Goal: Information Seeking & Learning: Learn about a topic

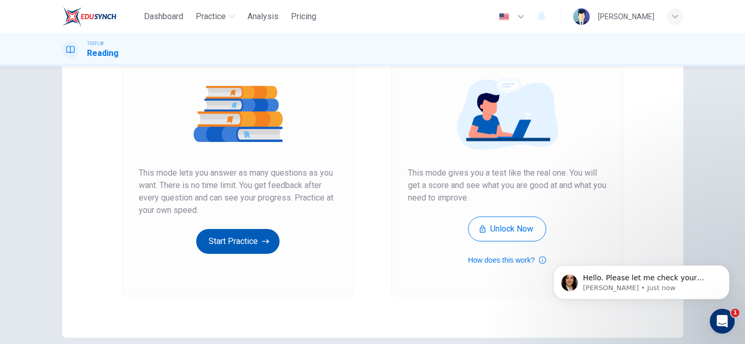
scroll to position [110, 0]
click at [673, 284] on p "[PERSON_NAME] • Just now" at bounding box center [650, 287] width 134 height 9
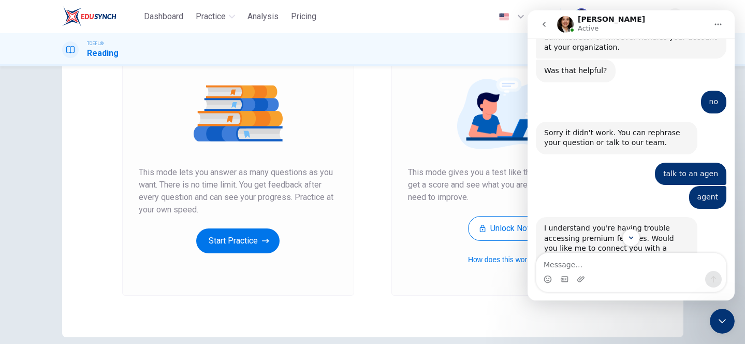
scroll to position [483, 0]
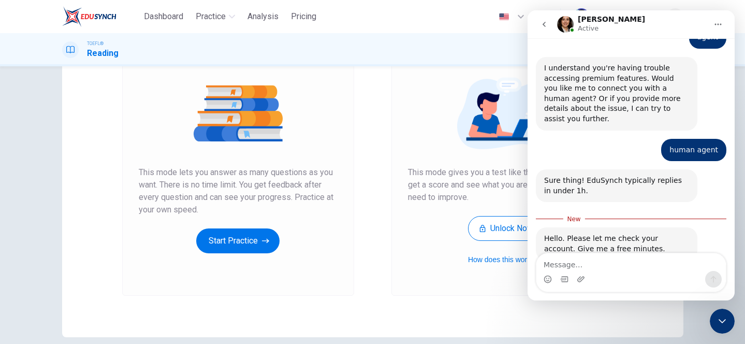
click at [494, 285] on div "Mock Test This mode gives you a test like the real one. You will get a score an…" at bounding box center [507, 157] width 232 height 277
click at [720, 319] on icon "Close Intercom Messenger" at bounding box center [722, 321] width 12 height 12
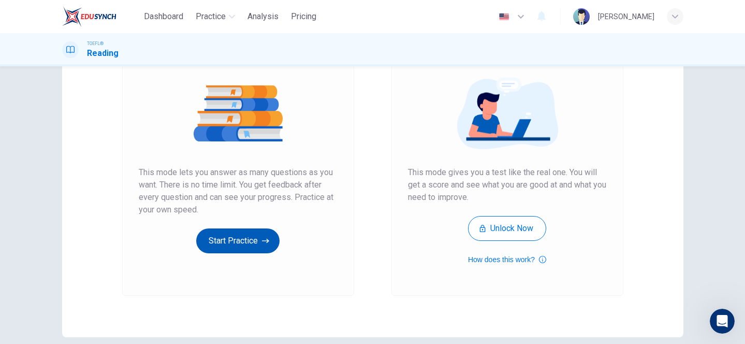
scroll to position [465, 0]
click at [251, 242] on button "Start Practice" at bounding box center [237, 240] width 83 height 25
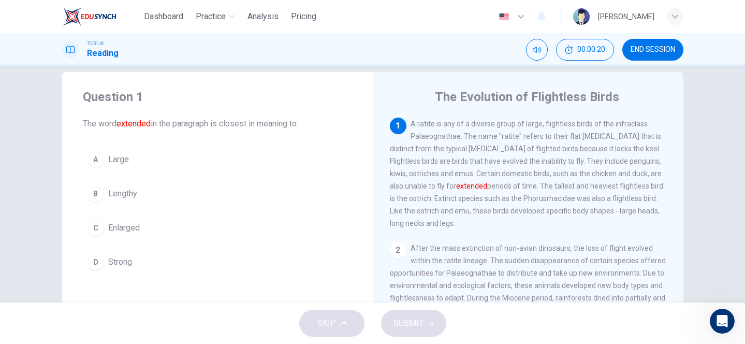
scroll to position [20, 0]
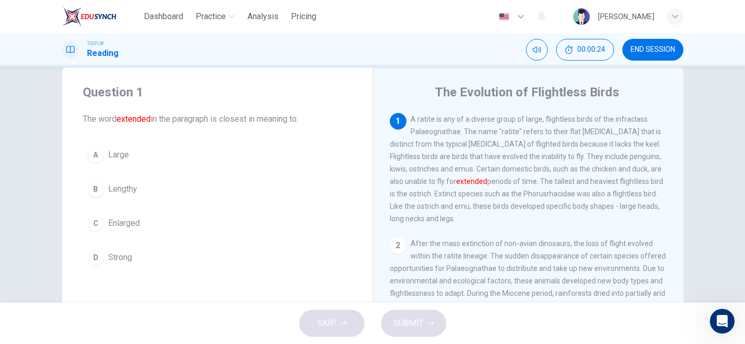
drag, startPoint x: 440, startPoint y: 90, endPoint x: 644, endPoint y: 100, distance: 204.2
click at [645, 100] on div "The Evolution of Flightless Birds 1 A ratite is any of a diverse group of large…" at bounding box center [528, 247] width 311 height 360
drag, startPoint x: 612, startPoint y: 144, endPoint x: 628, endPoint y: 144, distance: 15.5
click at [628, 144] on span "A ratite is any of a diverse group of large, flightless birds of the infraclass…" at bounding box center [526, 169] width 273 height 108
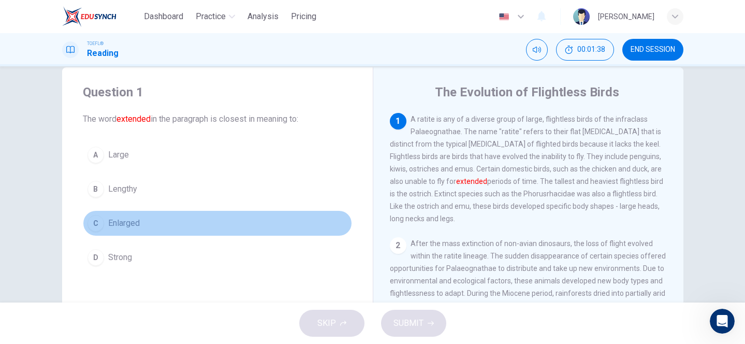
click at [94, 219] on div "C" at bounding box center [95, 223] width 17 height 17
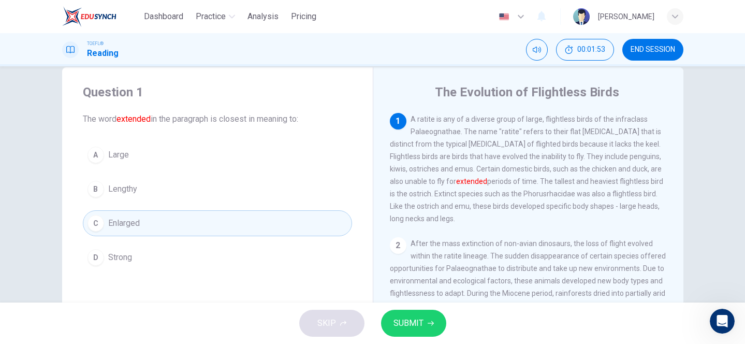
click at [202, 152] on button "A Large" at bounding box center [217, 155] width 269 height 26
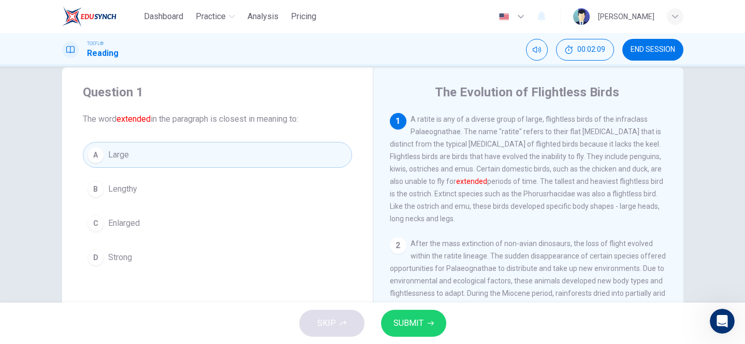
click at [108, 186] on span "Lengthy" at bounding box center [122, 189] width 29 height 12
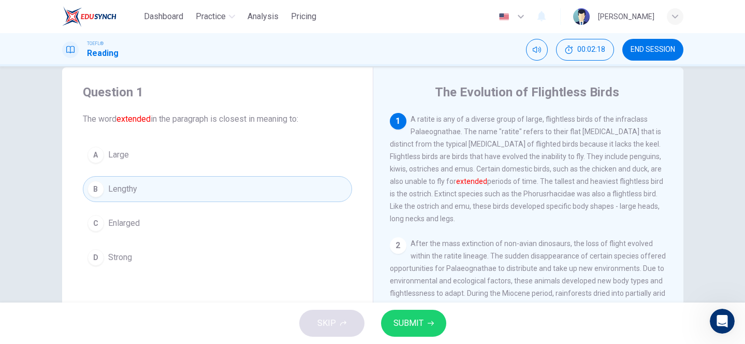
drag, startPoint x: 420, startPoint y: 186, endPoint x: 459, endPoint y: 186, distance: 38.8
click at [459, 186] on span "A ratite is any of a diverse group of large, flightless birds of the infraclass…" at bounding box center [526, 169] width 273 height 108
click at [428, 327] on button "SUBMIT" at bounding box center [413, 323] width 65 height 27
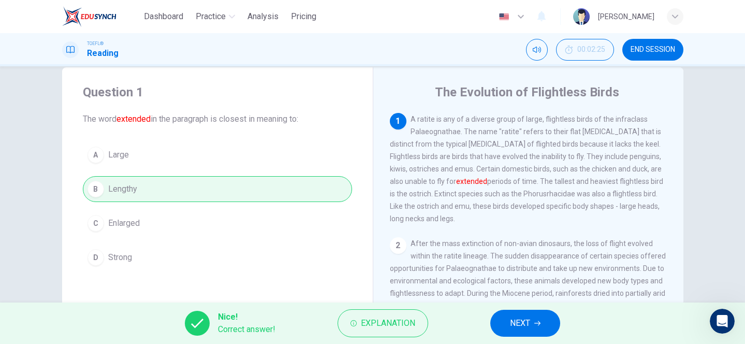
click at [529, 320] on span "NEXT" at bounding box center [520, 323] width 20 height 14
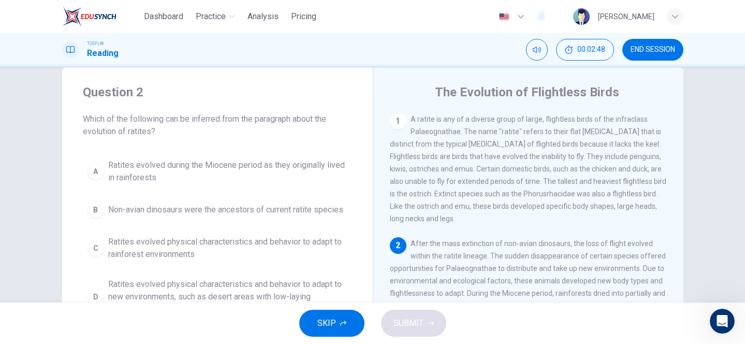
drag, startPoint x: 422, startPoint y: 288, endPoint x: 435, endPoint y: 288, distance: 12.9
click at [435, 288] on span "After the mass extinction of non-avian dinosaurs, the loss of flight evolved wi…" at bounding box center [528, 280] width 276 height 83
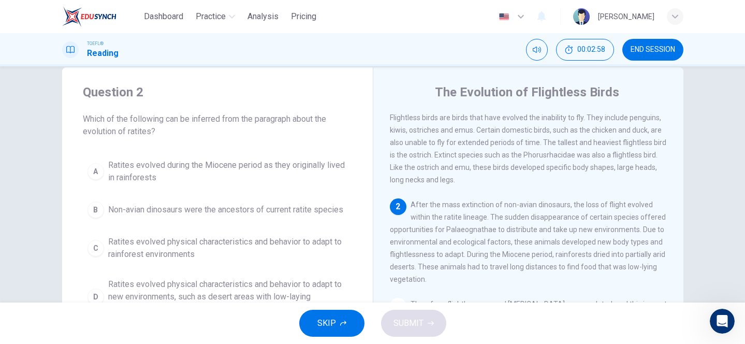
scroll to position [40, 0]
drag, startPoint x: 89, startPoint y: 122, endPoint x: 155, endPoint y: 127, distance: 66.4
click at [155, 126] on span "Which of the following can be inferred from the paragraph about the evolution o…" at bounding box center [217, 125] width 269 height 25
drag, startPoint x: 455, startPoint y: 222, endPoint x: 522, endPoint y: 231, distance: 67.4
click at [522, 231] on span "After the mass extinction of non-avian dinosaurs, the loss of flight evolved wi…" at bounding box center [528, 240] width 276 height 83
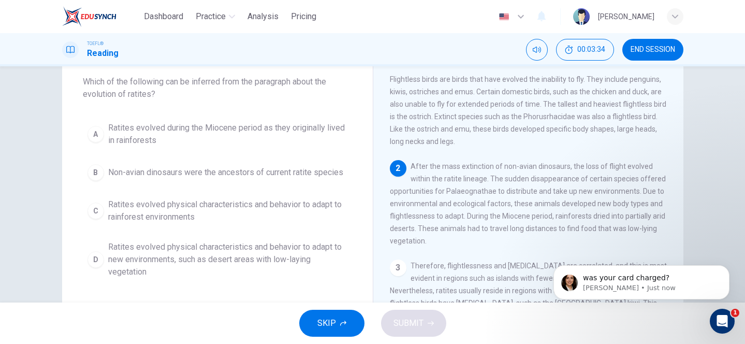
scroll to position [522, 0]
click at [726, 319] on icon "Open Intercom Messenger" at bounding box center [722, 321] width 17 height 17
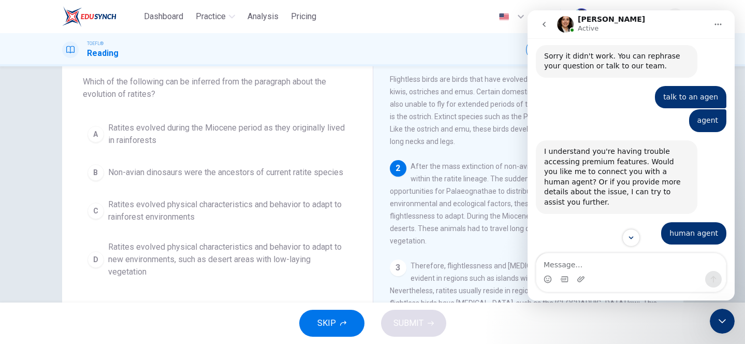
scroll to position [539, 0]
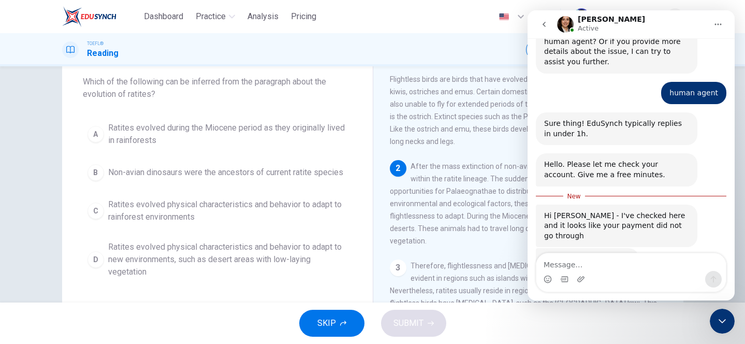
click at [588, 262] on textarea "Message…" at bounding box center [630, 262] width 189 height 18
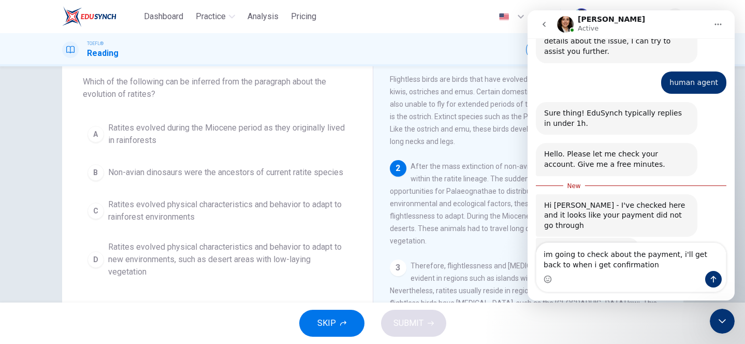
type textarea "im going to check about the payment, i'll get back to when i get confirmation."
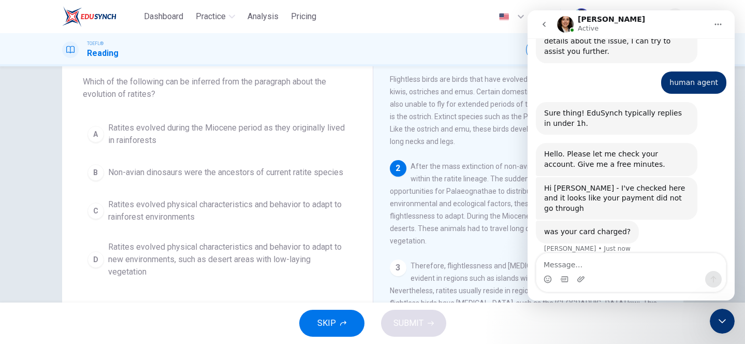
scroll to position [564, 0]
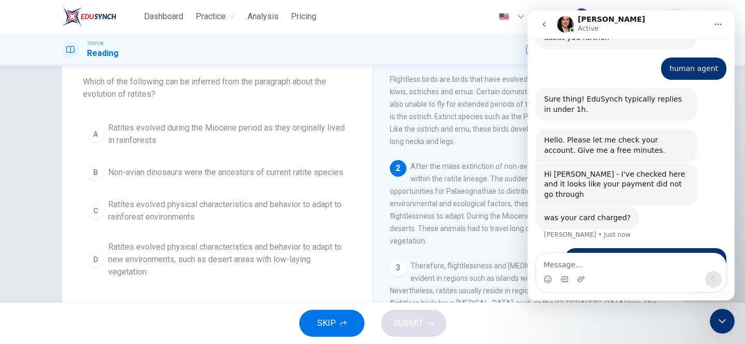
click at [451, 65] on div "TOEFL® Reading 00:04:11 END SESSION" at bounding box center [372, 49] width 745 height 33
click at [544, 25] on icon "go back" at bounding box center [544, 24] width 3 height 5
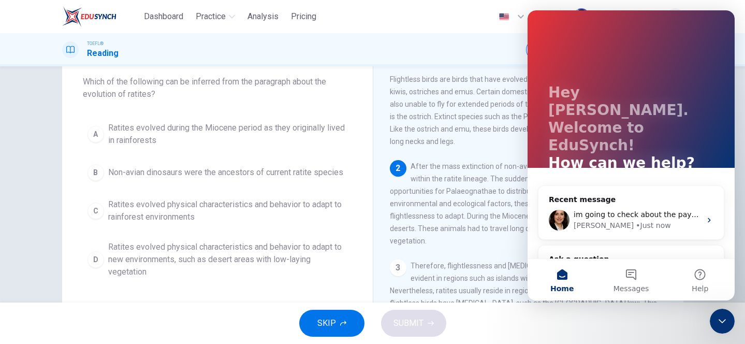
click at [724, 316] on icon "Close Intercom Messenger" at bounding box center [722, 321] width 12 height 12
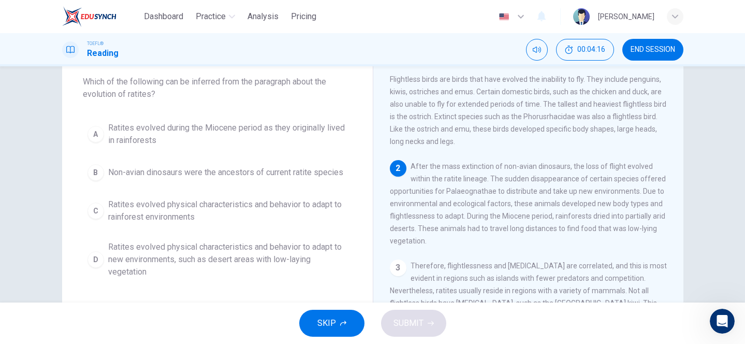
drag, startPoint x: 446, startPoint y: 160, endPoint x: 503, endPoint y: 162, distance: 57.0
click at [503, 162] on span "After the mass extinction of non-avian dinosaurs, the loss of flight evolved wi…" at bounding box center [528, 203] width 276 height 83
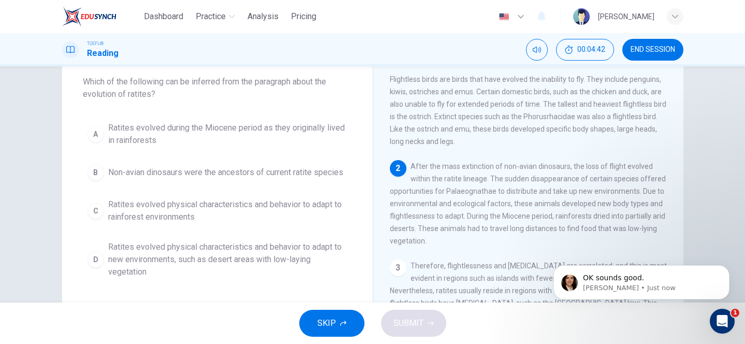
click at [100, 252] on button "D Ratites evolved physical characteristics and behavior to adapt to new environ…" at bounding box center [217, 259] width 269 height 47
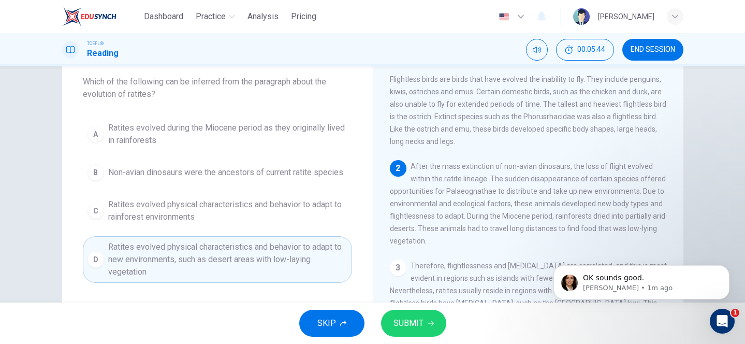
click at [405, 329] on span "SUBMIT" at bounding box center [408, 323] width 30 height 14
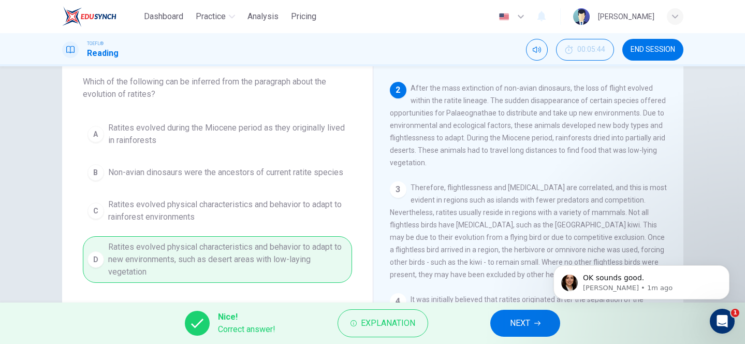
scroll to position [117, 0]
click at [508, 323] on button "NEXT" at bounding box center [525, 323] width 70 height 27
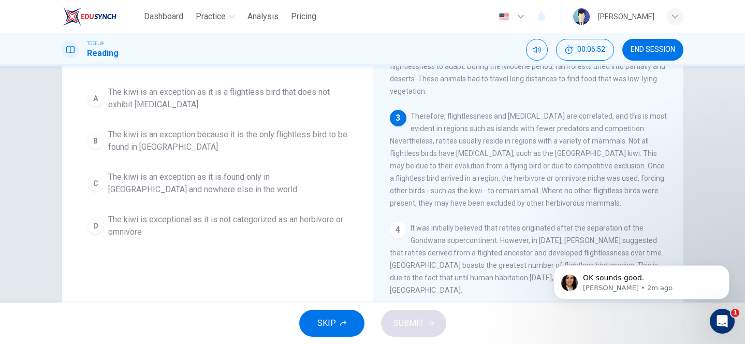
scroll to position [81, 0]
drag, startPoint x: 519, startPoint y: 147, endPoint x: 545, endPoint y: 154, distance: 26.4
click at [545, 154] on div "3 Therefore, flightlessness and [MEDICAL_DATA] are correlated, and this is most…" at bounding box center [528, 158] width 277 height 99
click at [169, 94] on span "The kiwi is an exception as it is a flightless bird that does not exhibit [MEDI…" at bounding box center [227, 97] width 239 height 25
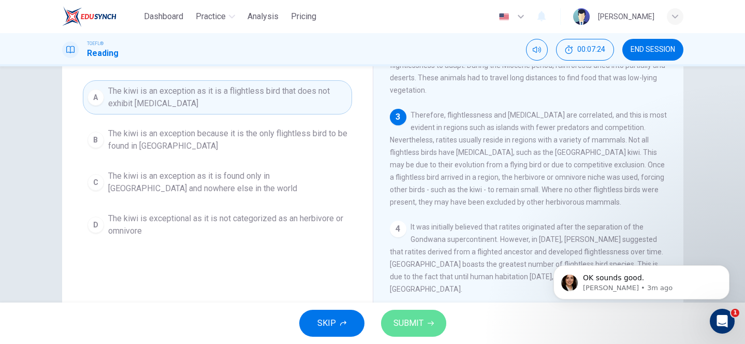
click at [404, 329] on span "SUBMIT" at bounding box center [408, 323] width 30 height 14
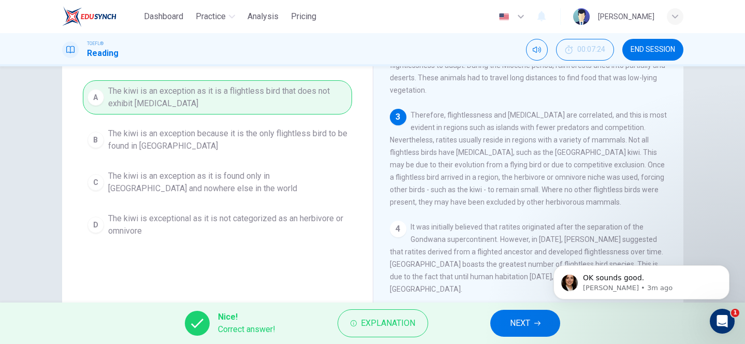
click at [533, 323] on button "NEXT" at bounding box center [525, 323] width 70 height 27
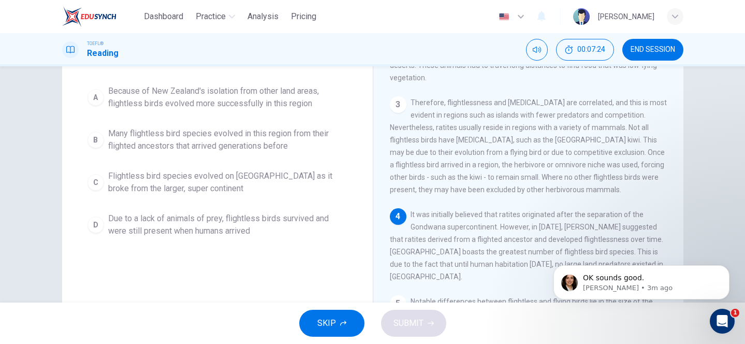
scroll to position [218, 0]
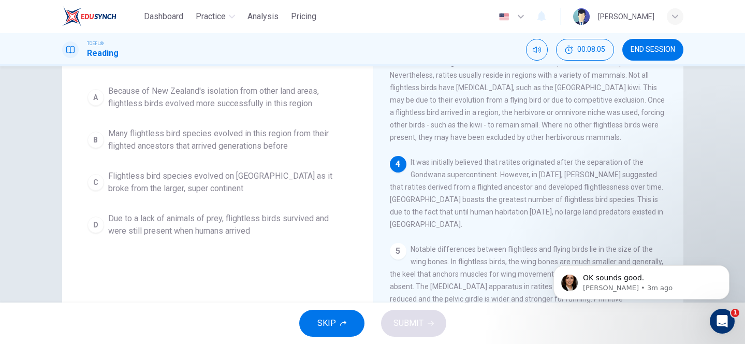
drag, startPoint x: 461, startPoint y: 189, endPoint x: 502, endPoint y: 189, distance: 40.9
click at [502, 189] on span "It was initially believed that ratites originated after the separation of the G…" at bounding box center [526, 193] width 273 height 70
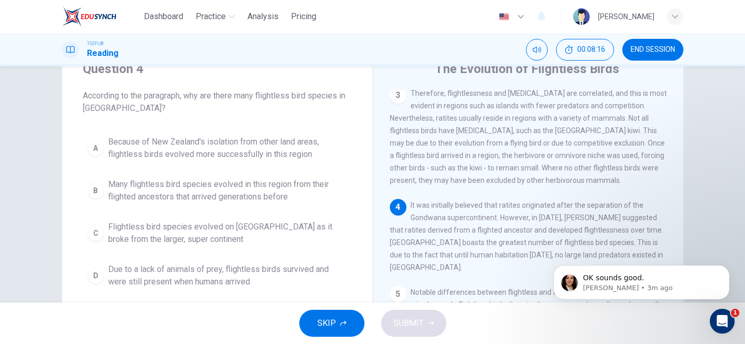
scroll to position [228, 0]
click at [96, 277] on div "D" at bounding box center [95, 275] width 17 height 17
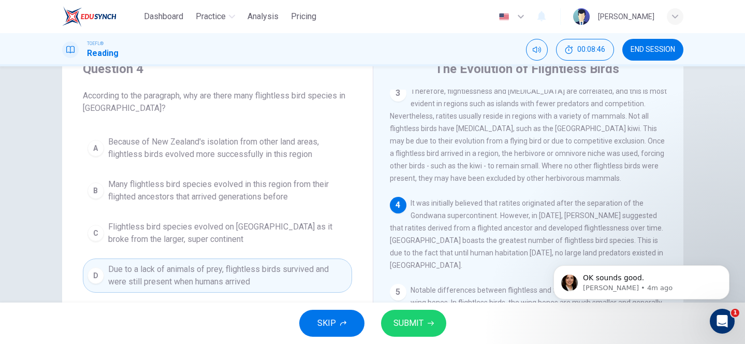
click at [426, 319] on button "SUBMIT" at bounding box center [413, 323] width 65 height 27
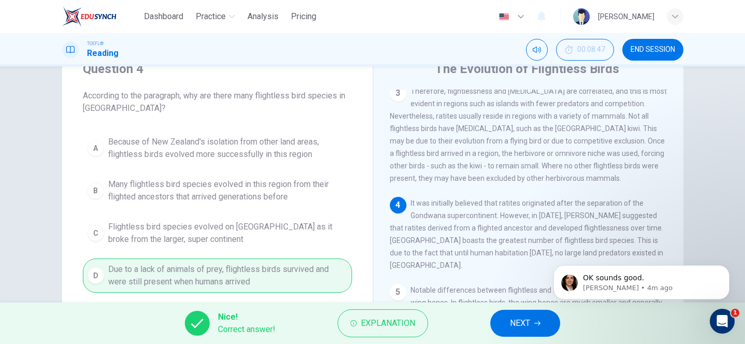
click at [532, 328] on button "NEXT" at bounding box center [525, 323] width 70 height 27
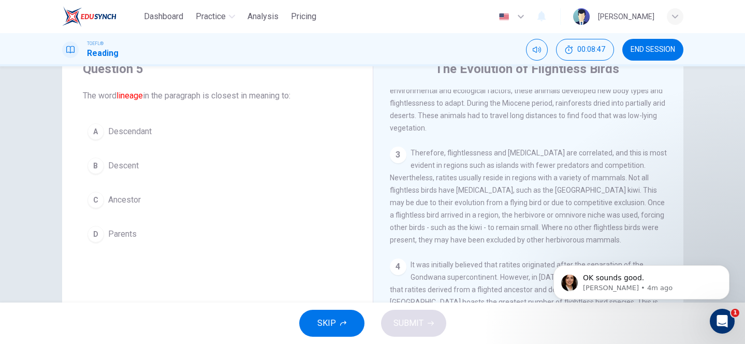
scroll to position [116, 0]
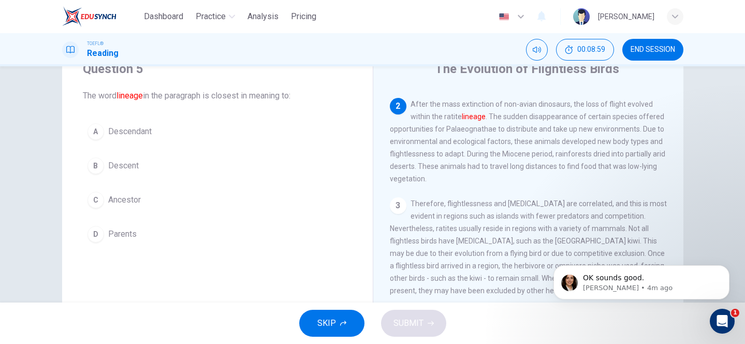
click at [124, 141] on button "A Descendant" at bounding box center [217, 132] width 269 height 26
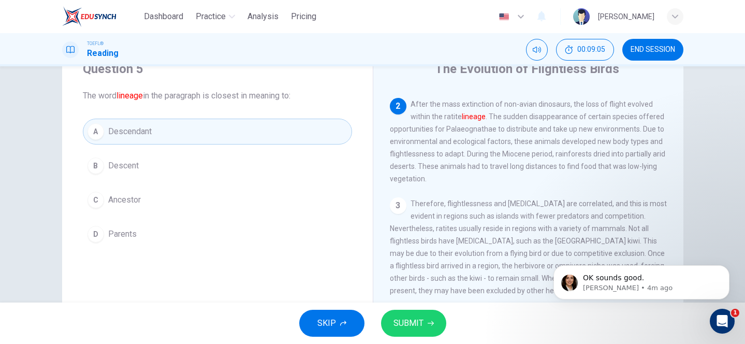
drag, startPoint x: 411, startPoint y: 96, endPoint x: 457, endPoint y: 95, distance: 46.1
click at [457, 100] on span "After the mass extinction of non-avian dinosaurs, the loss of flight evolved wi…" at bounding box center [527, 141] width 275 height 83
click at [131, 201] on span "Ancestor" at bounding box center [124, 200] width 33 height 12
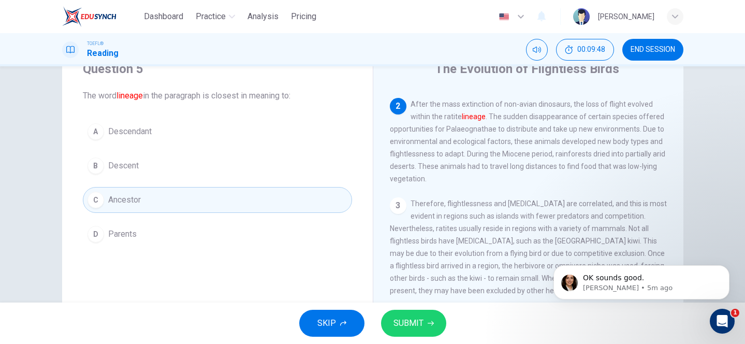
click at [193, 135] on button "A Descendant" at bounding box center [217, 132] width 269 height 26
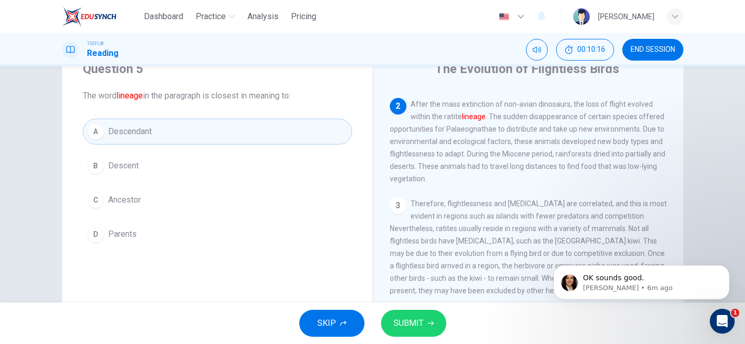
click at [430, 327] on button "SUBMIT" at bounding box center [413, 323] width 65 height 27
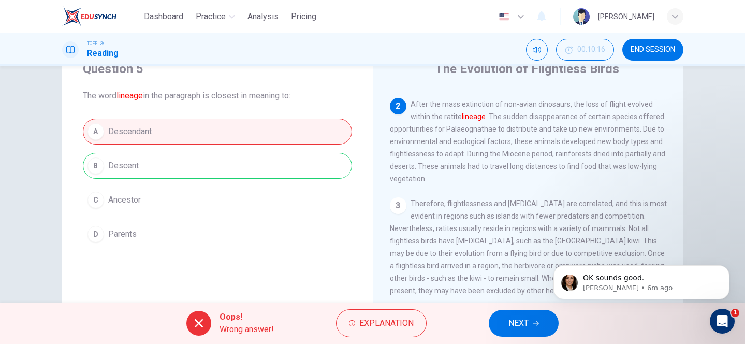
click at [202, 165] on div "A Descendant B Descent C Ancestor D Parents" at bounding box center [217, 183] width 269 height 128
click at [519, 316] on span "NEXT" at bounding box center [518, 323] width 20 height 14
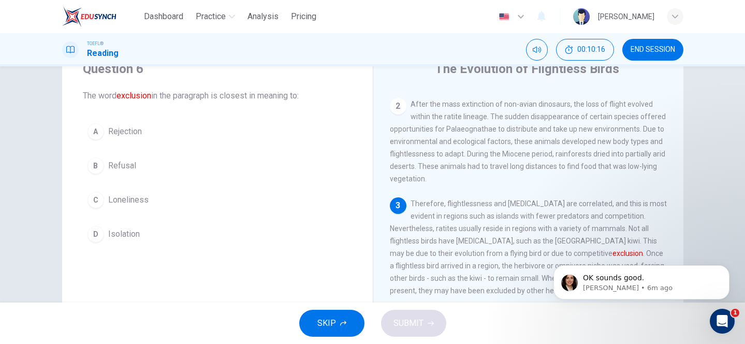
scroll to position [128, 0]
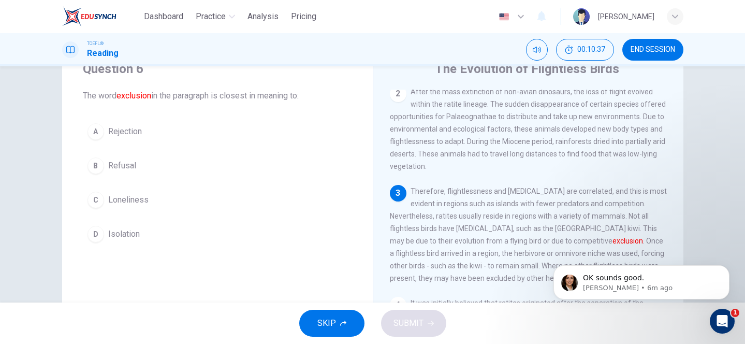
drag, startPoint x: 531, startPoint y: 239, endPoint x: 562, endPoint y: 239, distance: 31.1
click at [562, 239] on span "Therefore, flightlessness and [MEDICAL_DATA] are correlated, and this is most e…" at bounding box center [528, 234] width 277 height 95
drag, startPoint x: 87, startPoint y: 96, endPoint x: 93, endPoint y: 96, distance: 5.7
click at [93, 96] on span "The word exclusion in the paragraph is closest in meaning to:" at bounding box center [217, 96] width 269 height 12
drag, startPoint x: 461, startPoint y: 228, endPoint x: 466, endPoint y: 228, distance: 5.7
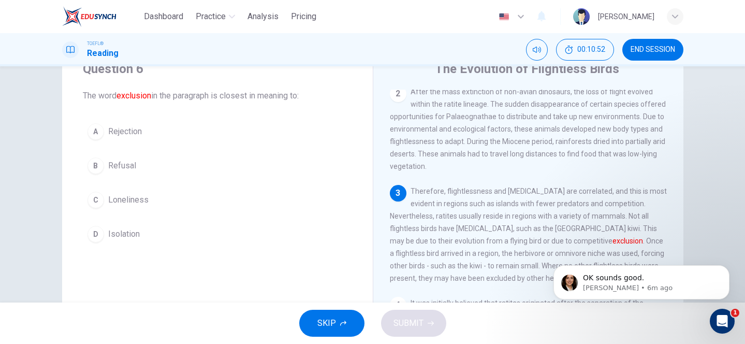
click at [465, 228] on span "Therefore, flightlessness and [MEDICAL_DATA] are correlated, and this is most e…" at bounding box center [528, 234] width 277 height 95
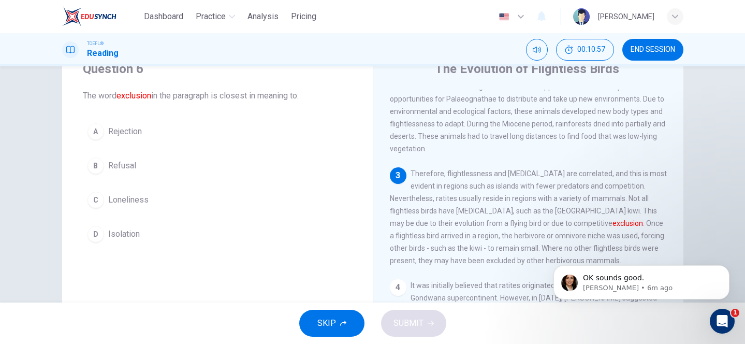
scroll to position [144, 0]
click at [176, 237] on button "D Isolation" at bounding box center [217, 234] width 269 height 26
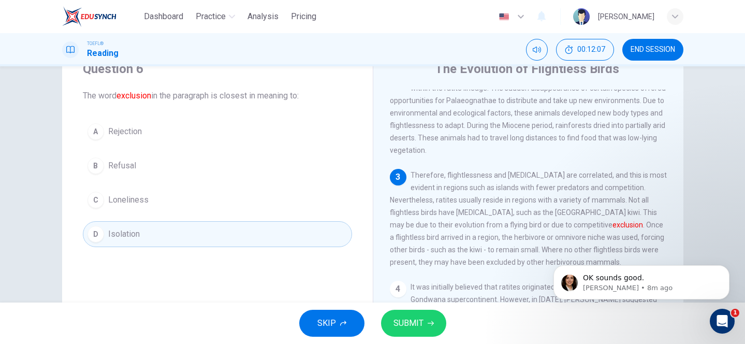
drag, startPoint x: 528, startPoint y: 223, endPoint x: 592, endPoint y: 224, distance: 64.2
click at [592, 224] on span "Therefore, flightlessness and [MEDICAL_DATA] are correlated, and this is most e…" at bounding box center [528, 218] width 277 height 95
click at [414, 332] on button "SUBMIT" at bounding box center [413, 323] width 65 height 27
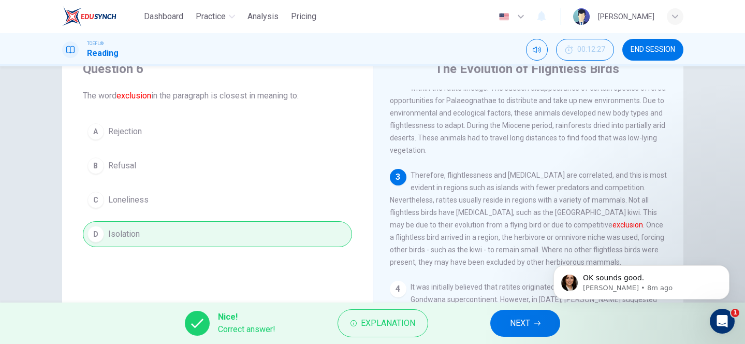
click at [546, 325] on button "NEXT" at bounding box center [525, 323] width 70 height 27
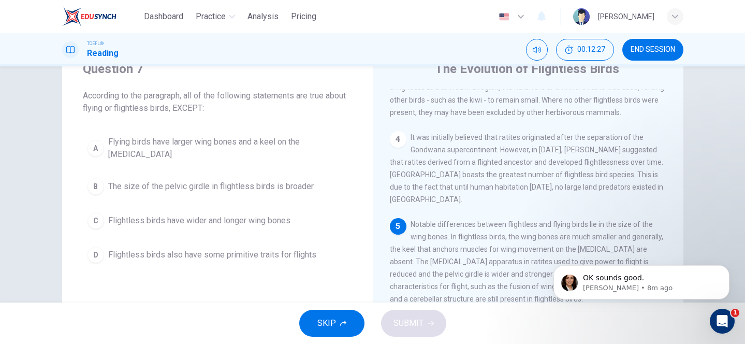
scroll to position [322, 0]
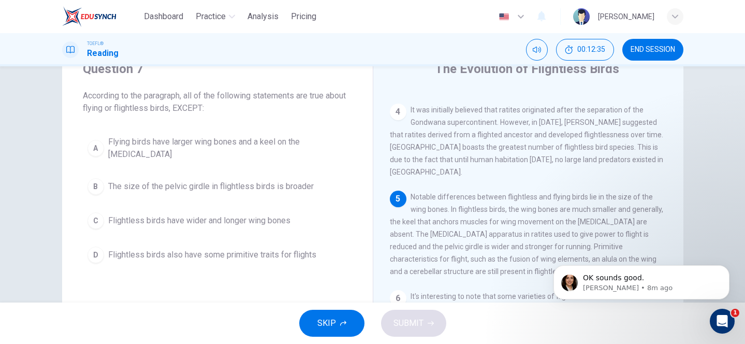
drag, startPoint x: 410, startPoint y: 199, endPoint x: 430, endPoint y: 199, distance: 20.2
click at [430, 199] on div "5 Notable differences between flightless and flying birds lie in the size of th…" at bounding box center [528, 234] width 277 height 87
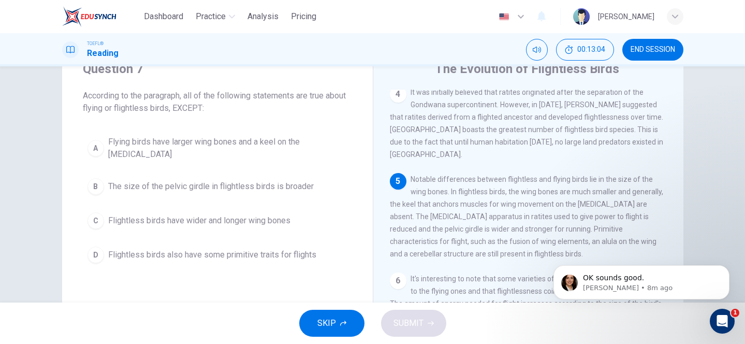
scroll to position [344, 0]
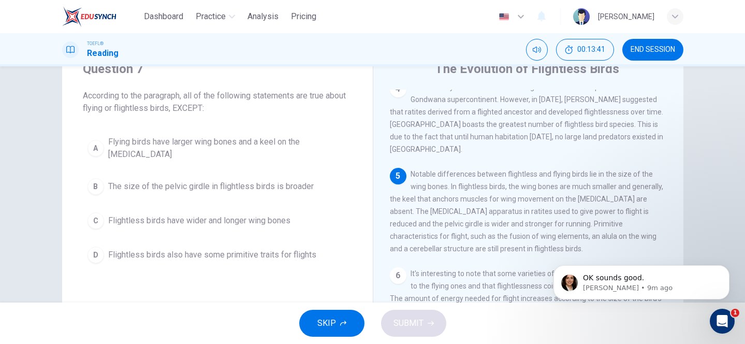
click at [202, 221] on button "C Flightless birds have wider and longer wing bones" at bounding box center [217, 221] width 269 height 26
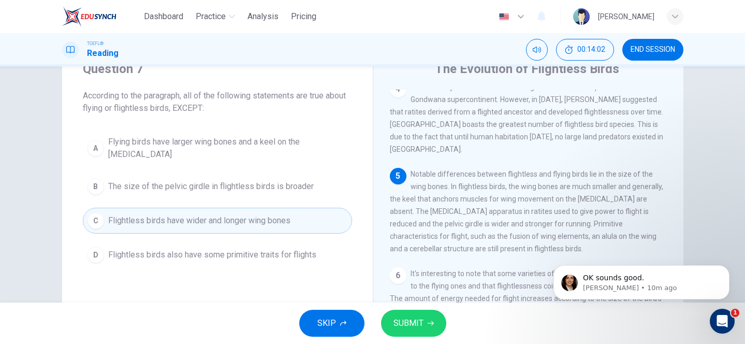
click at [435, 317] on button "SUBMIT" at bounding box center [413, 323] width 65 height 27
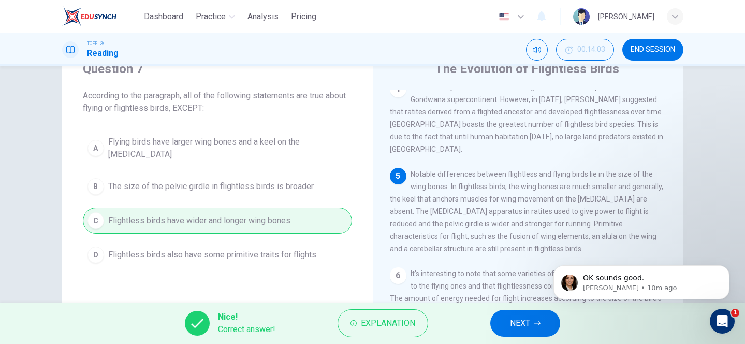
click at [518, 318] on span "NEXT" at bounding box center [520, 323] width 20 height 14
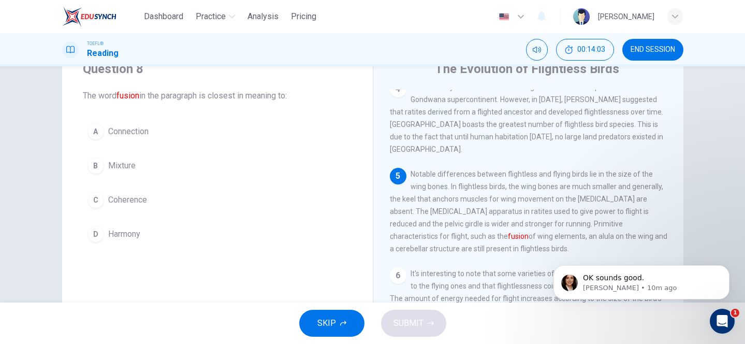
scroll to position [425, 0]
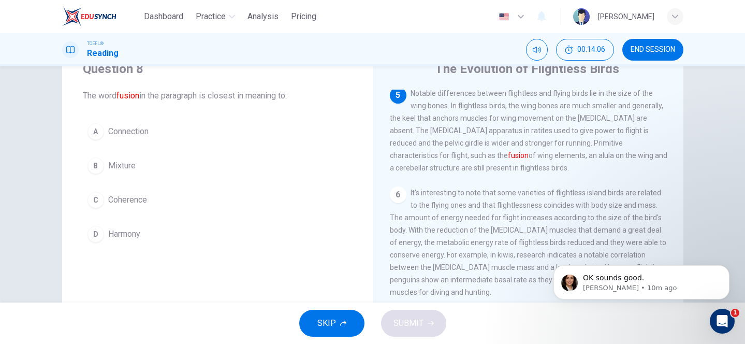
drag, startPoint x: 84, startPoint y: 92, endPoint x: 133, endPoint y: 98, distance: 48.5
click at [133, 98] on span "The word fusion in the paragraph is closest in meaning to:" at bounding box center [217, 96] width 269 height 12
click at [144, 132] on span "Connection" at bounding box center [128, 131] width 40 height 12
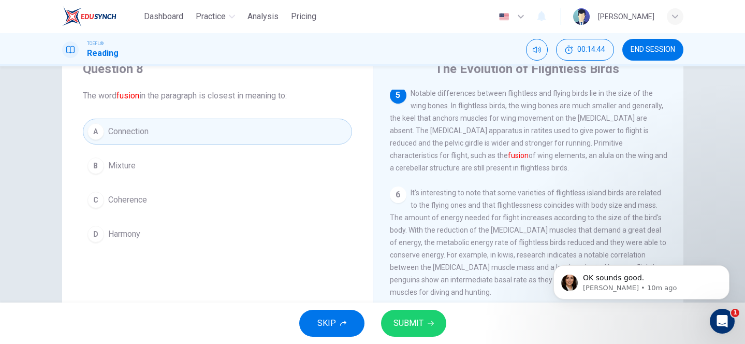
click at [432, 317] on button "SUBMIT" at bounding box center [413, 323] width 65 height 27
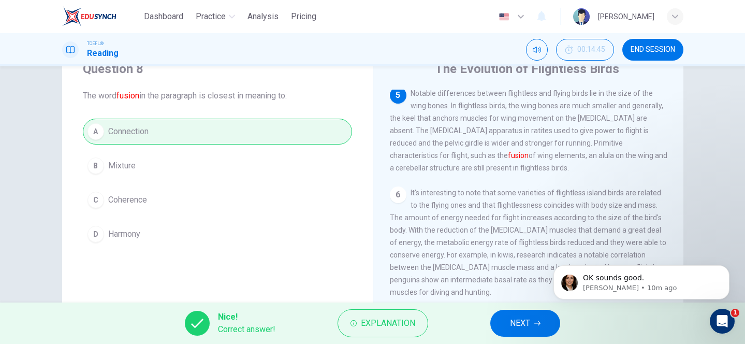
click at [524, 327] on span "NEXT" at bounding box center [520, 323] width 20 height 14
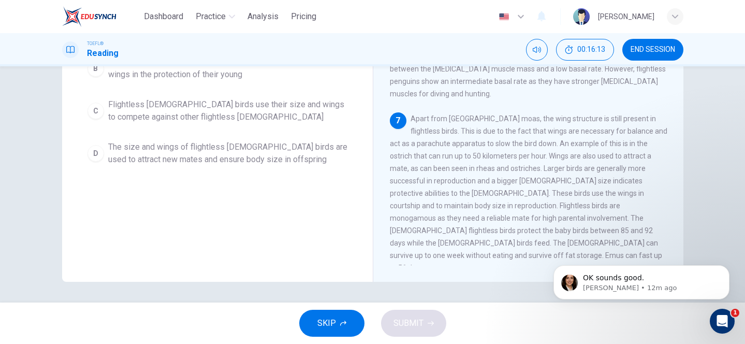
scroll to position [162, 0]
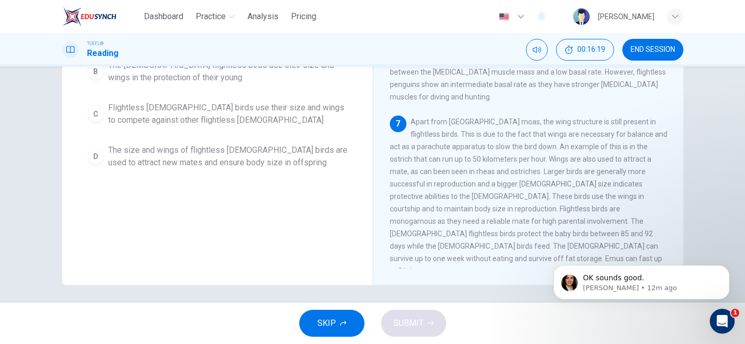
click at [556, 199] on span "Apart from [GEOGRAPHIC_DATA] moas, the wing structure is still present in fligh…" at bounding box center [528, 196] width 277 height 157
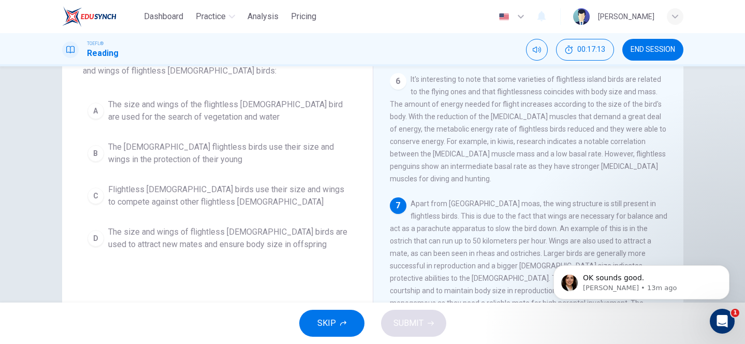
scroll to position [68, 0]
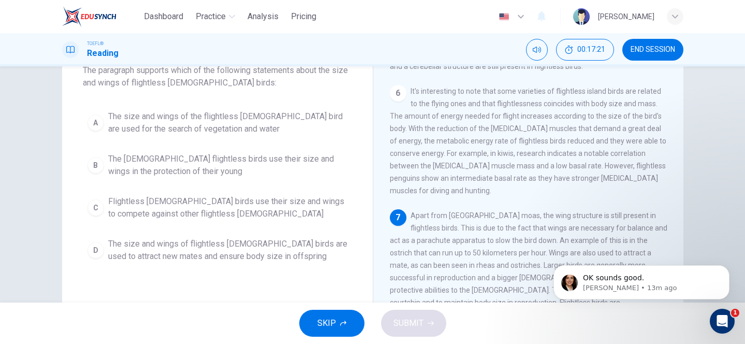
click at [171, 160] on span "The [DEMOGRAPHIC_DATA] flightless birds use their size and wings in the protect…" at bounding box center [227, 165] width 239 height 25
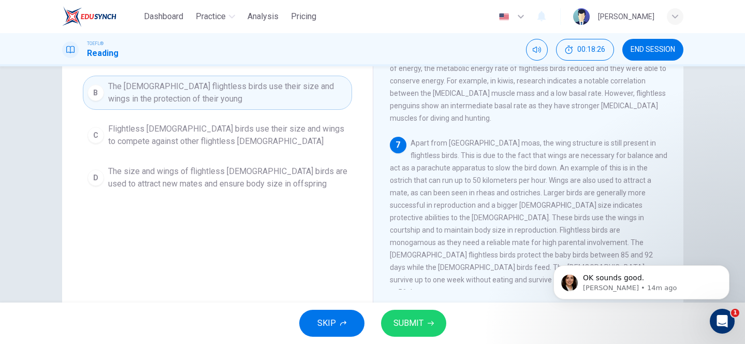
scroll to position [143, 0]
click at [423, 324] on button "SUBMIT" at bounding box center [413, 323] width 65 height 27
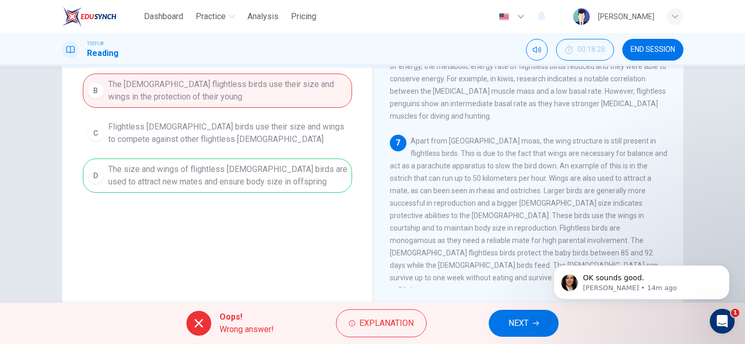
click at [170, 165] on div "A The size and wings of the flightless [DEMOGRAPHIC_DATA] bird are used for the…" at bounding box center [217, 112] width 269 height 162
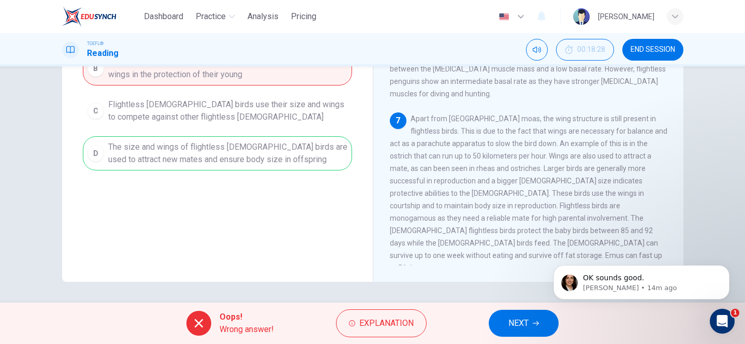
scroll to position [165, 0]
click at [524, 326] on span "NEXT" at bounding box center [518, 323] width 20 height 14
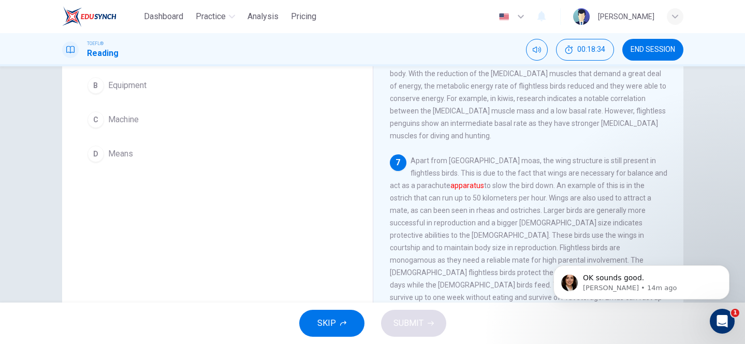
scroll to position [128, 0]
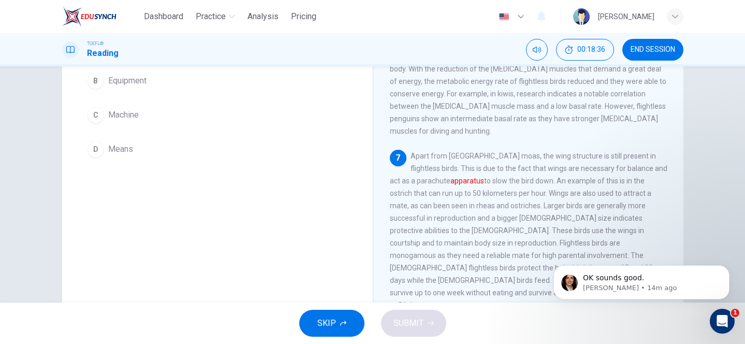
drag, startPoint x: 433, startPoint y: 167, endPoint x: 447, endPoint y: 170, distance: 14.8
click at [447, 170] on span "Apart from [GEOGRAPHIC_DATA] moas, the wing structure is still present in fligh…" at bounding box center [528, 230] width 277 height 157
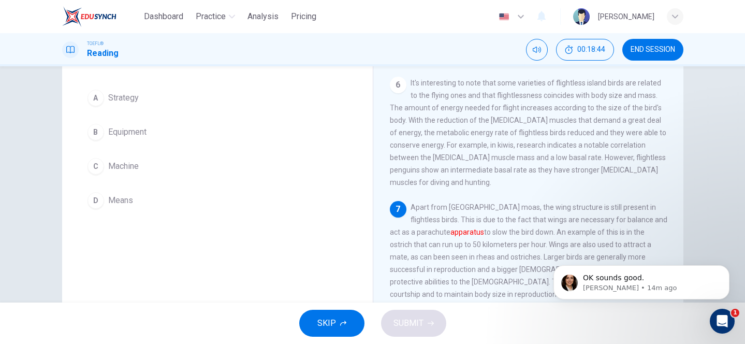
scroll to position [56, 0]
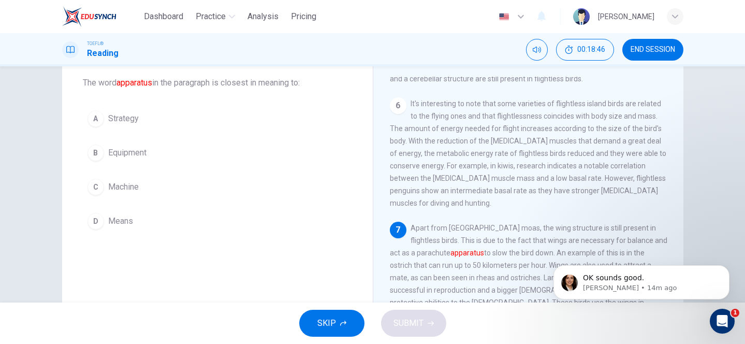
click at [97, 151] on div "B" at bounding box center [95, 152] width 17 height 17
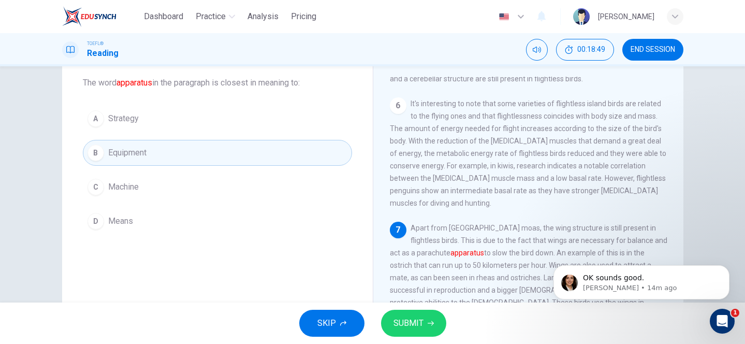
click at [407, 319] on span "SUBMIT" at bounding box center [408, 323] width 30 height 14
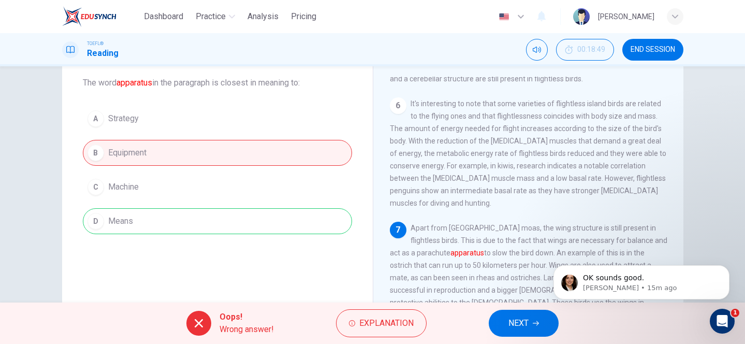
click at [266, 227] on div "A Strategy B Equipment C Machine D Means" at bounding box center [217, 170] width 269 height 128
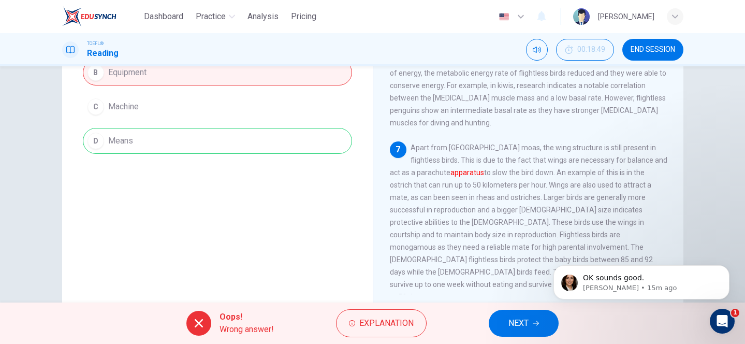
scroll to position [138, 0]
drag, startPoint x: 142, startPoint y: 136, endPoint x: 173, endPoint y: 136, distance: 30.6
click at [173, 136] on div "A Strategy B Equipment C Machine D Means" at bounding box center [217, 88] width 269 height 128
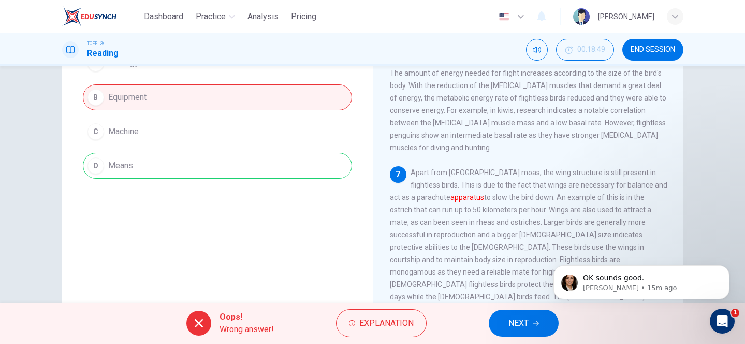
scroll to position [98, 0]
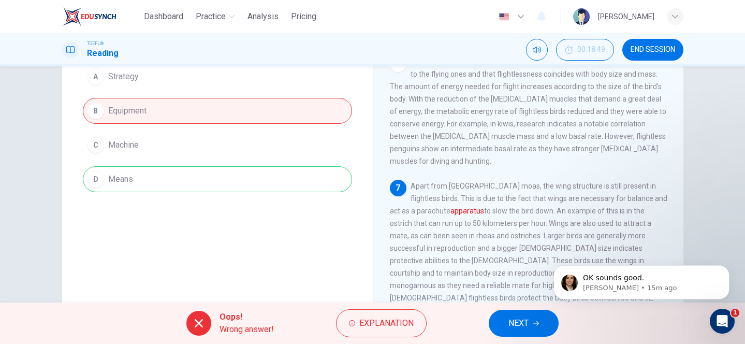
click at [522, 325] on span "NEXT" at bounding box center [518, 323] width 20 height 14
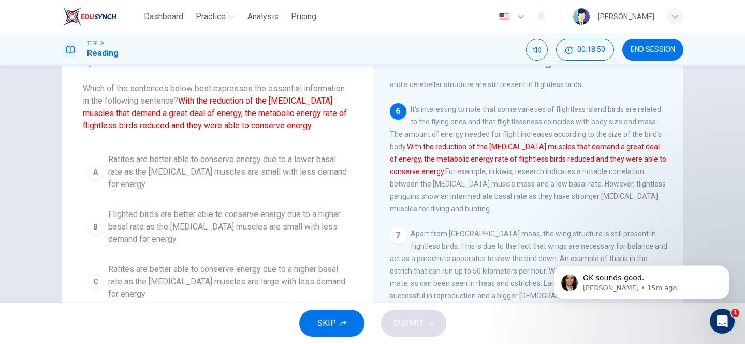
scroll to position [37, 0]
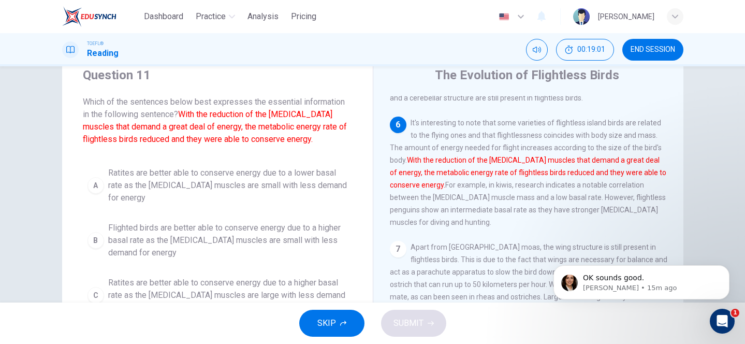
drag, startPoint x: 223, startPoint y: 128, endPoint x: 264, endPoint y: 127, distance: 41.4
click at [264, 127] on font "With the reduction of the [MEDICAL_DATA] muscles that demand a great deal of en…" at bounding box center [215, 126] width 264 height 35
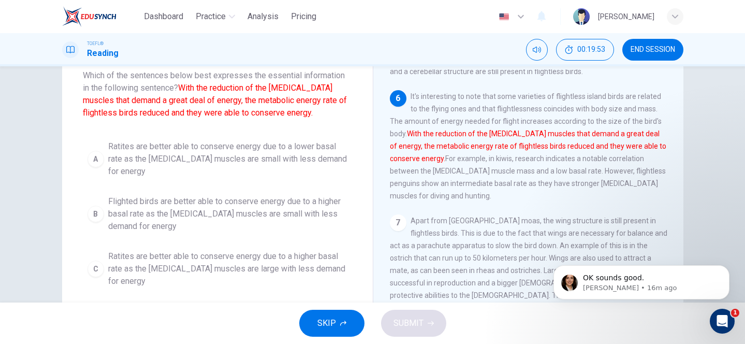
scroll to position [63, 0]
click at [99, 214] on div "B" at bounding box center [95, 214] width 17 height 17
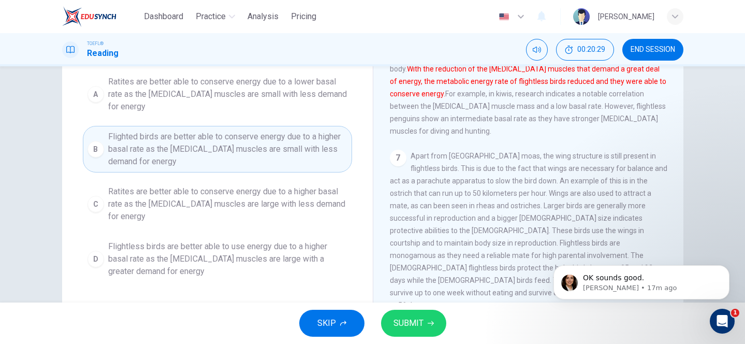
scroll to position [127, 0]
click at [406, 323] on span "SUBMIT" at bounding box center [408, 323] width 30 height 14
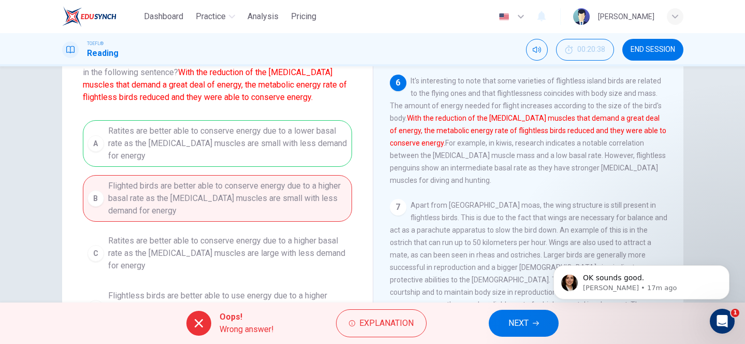
scroll to position [60, 0]
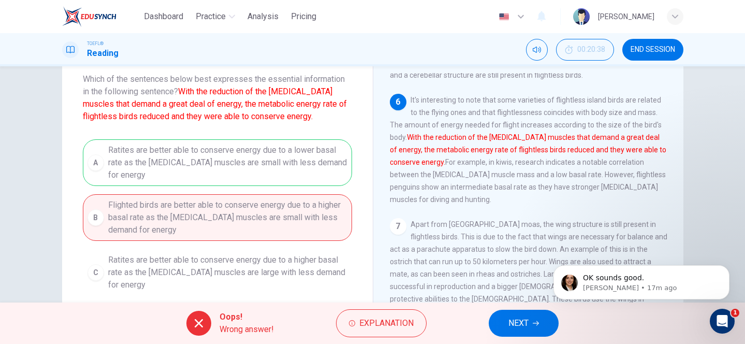
drag, startPoint x: 185, startPoint y: 91, endPoint x: 271, endPoint y: 121, distance: 91.0
click at [272, 121] on font "With the reduction of the [MEDICAL_DATA] muscles that demand a great deal of en…" at bounding box center [215, 103] width 264 height 35
drag, startPoint x: 103, startPoint y: 147, endPoint x: 147, endPoint y: 171, distance: 50.0
click at [147, 171] on div "A Ratites are better able to conserve energy due to a lower basal rate as the […" at bounding box center [217, 244] width 269 height 211
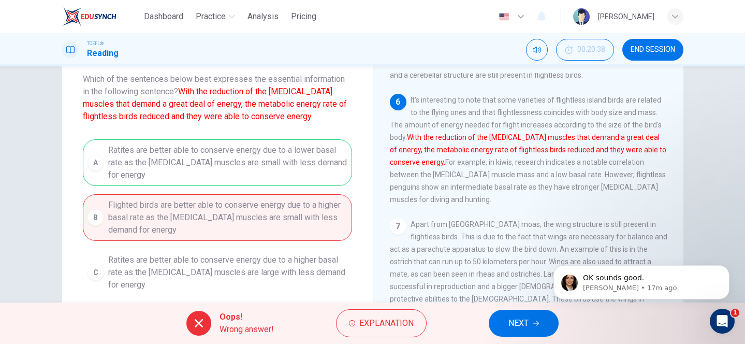
drag, startPoint x: 107, startPoint y: 151, endPoint x: 132, endPoint y: 150, distance: 24.3
click at [132, 150] on div "A Ratites are better able to conserve energy due to a lower basal rate as the […" at bounding box center [217, 244] width 269 height 211
drag, startPoint x: 180, startPoint y: 88, endPoint x: 298, endPoint y: 137, distance: 128.2
click at [298, 137] on div "Question 11 Which of the sentences below best expresses the essential informati…" at bounding box center [217, 197] width 311 height 340
drag, startPoint x: 112, startPoint y: 202, endPoint x: 180, endPoint y: 216, distance: 69.2
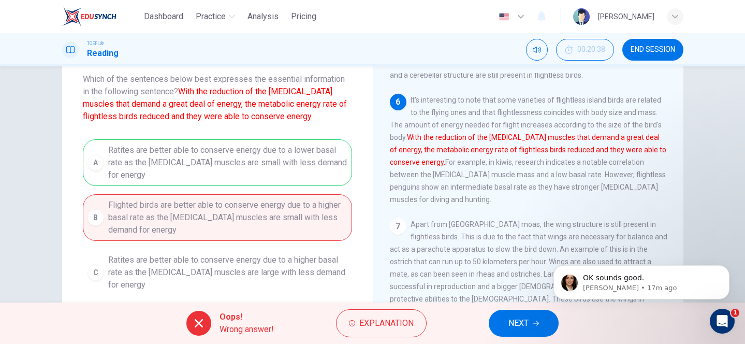
click at [180, 216] on div "A Ratites are better able to conserve energy due to a lower basal rate as the […" at bounding box center [217, 244] width 269 height 211
click at [518, 324] on span "NEXT" at bounding box center [518, 323] width 20 height 14
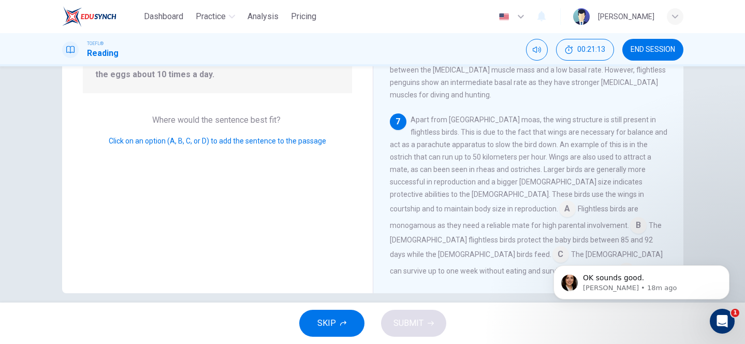
scroll to position [162, 0]
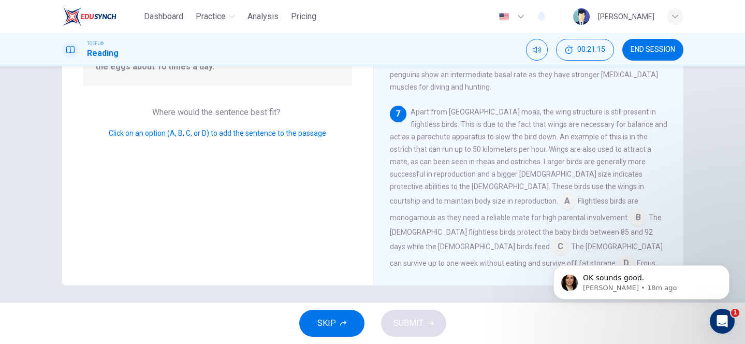
click at [576, 194] on input at bounding box center [567, 202] width 17 height 17
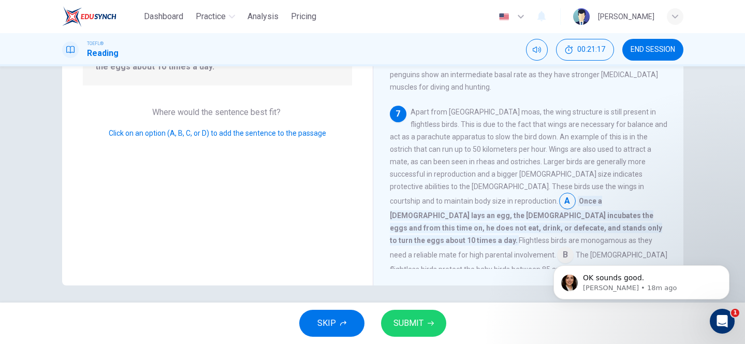
click at [557, 247] on input at bounding box center [565, 255] width 17 height 17
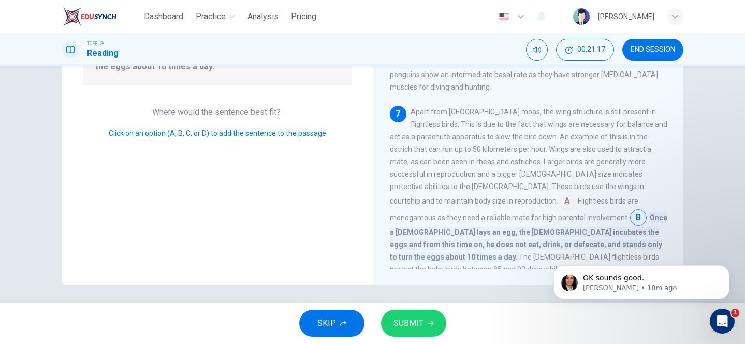
scroll to position [537, 0]
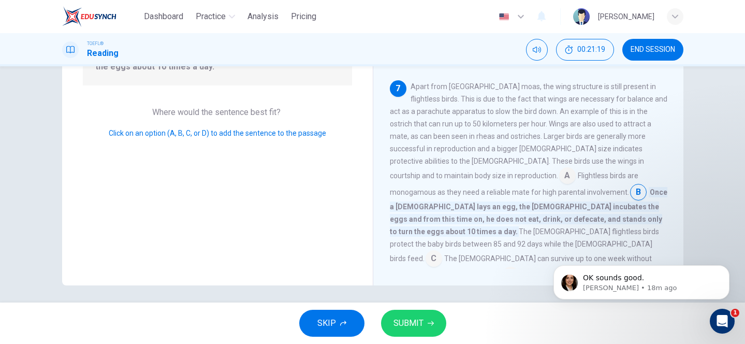
click at [442, 251] on input at bounding box center [434, 259] width 17 height 17
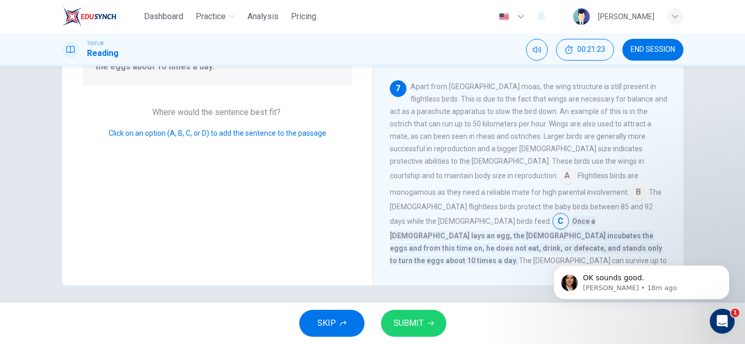
click at [576, 168] on input at bounding box center [567, 176] width 17 height 17
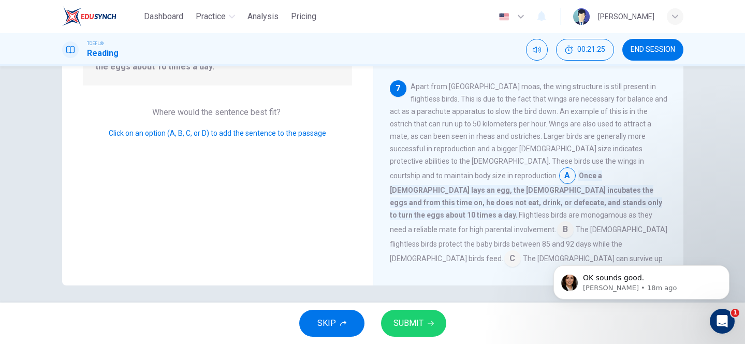
drag, startPoint x: 390, startPoint y: 165, endPoint x: 517, endPoint y: 177, distance: 126.8
click at [517, 177] on div "Apart from [GEOGRAPHIC_DATA] moas, the wing structure is still present in fligh…" at bounding box center [528, 187] width 277 height 215
click at [557, 222] on input at bounding box center [565, 230] width 17 height 17
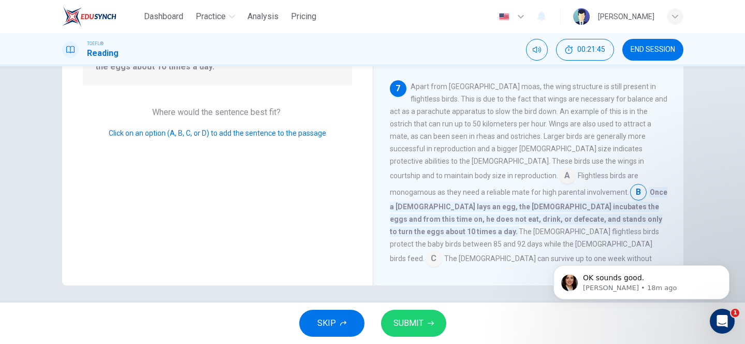
click at [442, 251] on input at bounding box center [434, 259] width 17 height 17
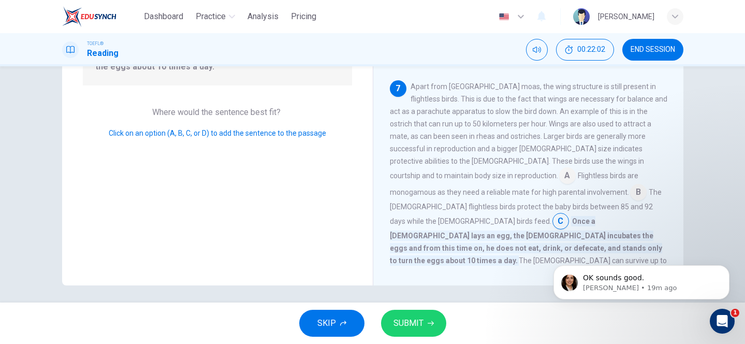
click at [550, 250] on body "OK sounds good. [PERSON_NAME] • 19m ago" at bounding box center [641, 279] width 199 height 64
click at [546, 248] on body "OK sounds good. [PERSON_NAME] • 19m ago" at bounding box center [641, 279] width 199 height 64
click at [550, 247] on body "OK sounds good. [PERSON_NAME] • 19m ago" at bounding box center [641, 279] width 199 height 64
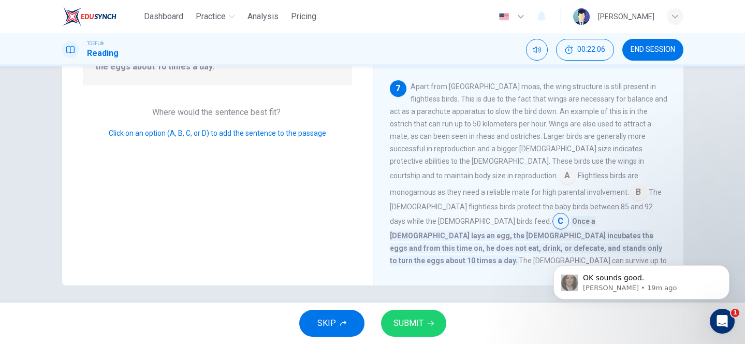
click at [630, 191] on input at bounding box center [638, 193] width 17 height 17
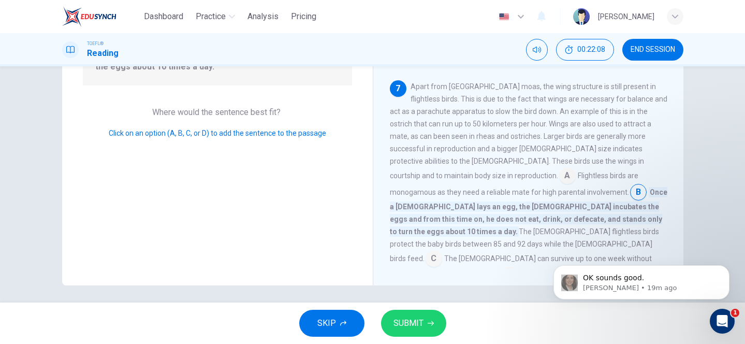
click at [519, 268] on input at bounding box center [510, 276] width 17 height 17
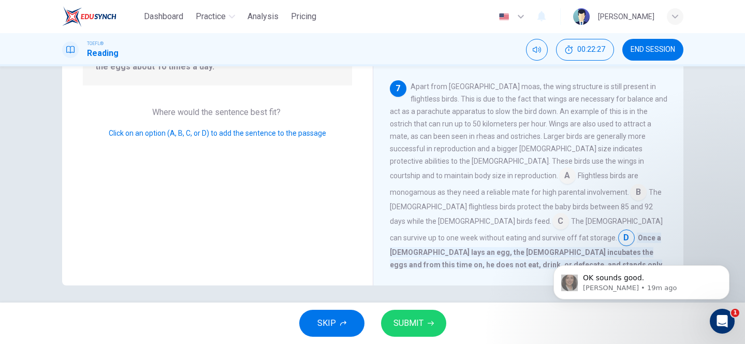
click at [552, 214] on input at bounding box center [560, 222] width 17 height 17
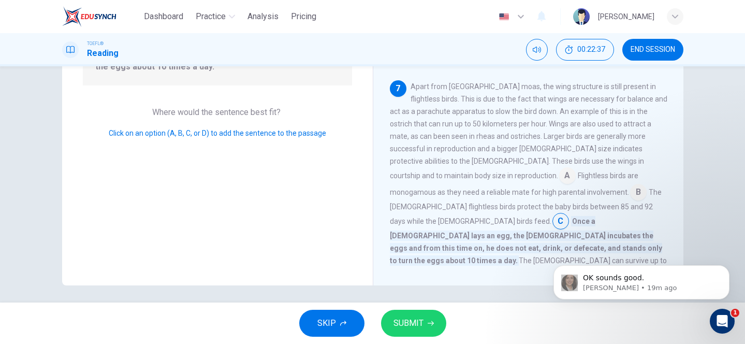
drag, startPoint x: 557, startPoint y: 231, endPoint x: 608, endPoint y: 233, distance: 51.3
click at [608, 256] on span "The [DEMOGRAPHIC_DATA] can survive up to one week without eating and survive of…" at bounding box center [528, 267] width 277 height 23
click at [419, 325] on span "SUBMIT" at bounding box center [408, 323] width 30 height 14
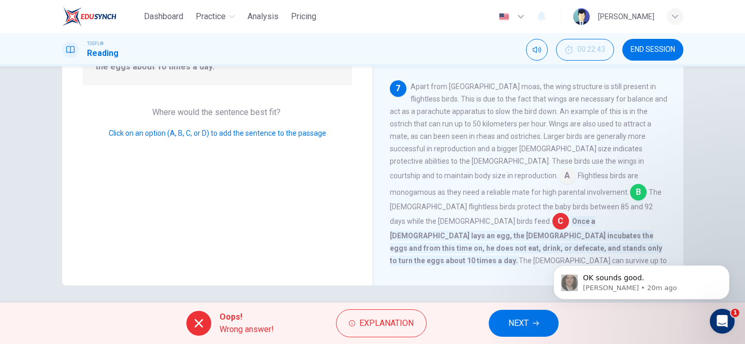
click at [630, 196] on input at bounding box center [638, 193] width 17 height 17
click at [630, 192] on input at bounding box center [638, 193] width 17 height 17
drag, startPoint x: 388, startPoint y: 170, endPoint x: 468, endPoint y: 169, distance: 79.7
click at [467, 169] on div "The Evolution of Flightless Birds 1 A ratite is any of a diverse group of large…" at bounding box center [528, 105] width 311 height 360
drag, startPoint x: 542, startPoint y: 173, endPoint x: 573, endPoint y: 173, distance: 31.1
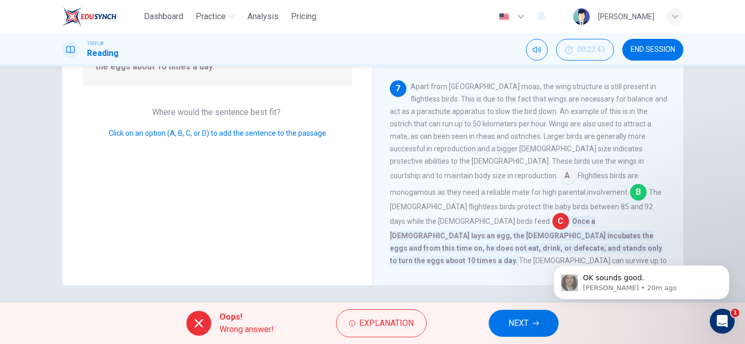
click at [573, 173] on span "Flightless birds are monogamous as they need a reliable mate for high parental …" at bounding box center [514, 183] width 249 height 25
click at [505, 188] on span "The [DEMOGRAPHIC_DATA] flightless birds protect the baby birds between 85 and 9…" at bounding box center [526, 206] width 272 height 37
drag, startPoint x: 490, startPoint y: 174, endPoint x: 510, endPoint y: 174, distance: 20.2
click at [510, 174] on span "Flightless birds are monogamous as they need a reliable mate for high parental …" at bounding box center [514, 183] width 249 height 25
click at [532, 326] on button "NEXT" at bounding box center [524, 323] width 70 height 27
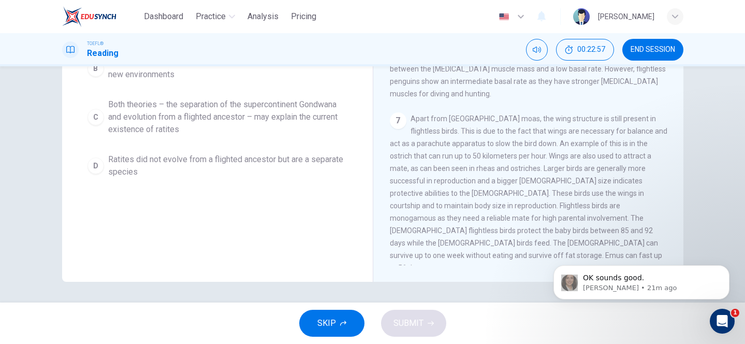
scroll to position [163, 0]
drag, startPoint x: 431, startPoint y: 119, endPoint x: 545, endPoint y: 183, distance: 130.5
click at [545, 183] on span "Apart from [GEOGRAPHIC_DATA] moas, the wing structure is still present in fligh…" at bounding box center [528, 194] width 277 height 157
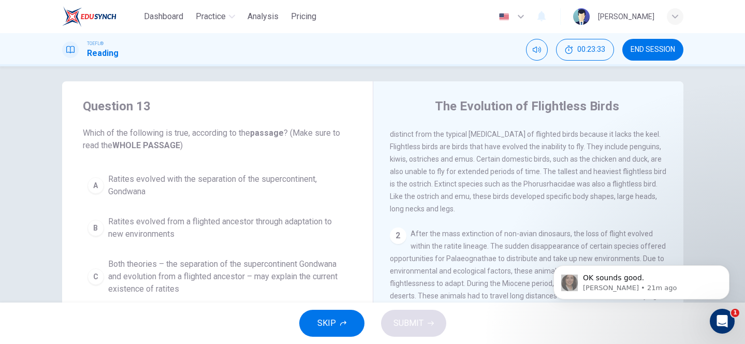
scroll to position [30, 0]
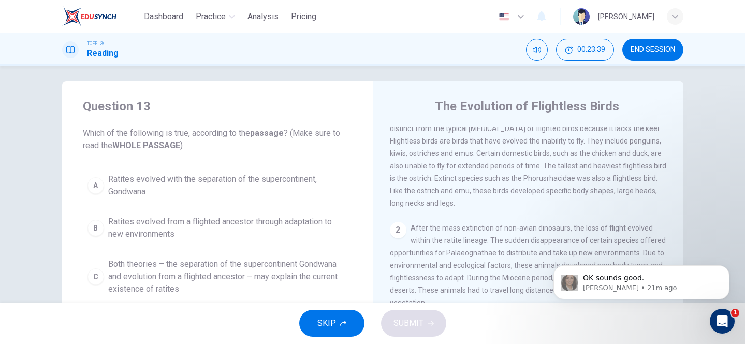
drag, startPoint x: 449, startPoint y: 245, endPoint x: 479, endPoint y: 245, distance: 30.5
click at [479, 245] on span "After the mass extinction of non-avian dinosaurs, the loss of flight evolved wi…" at bounding box center [528, 265] width 276 height 83
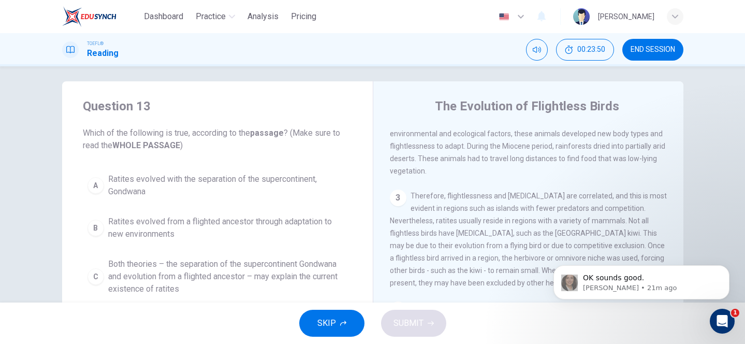
scroll to position [164, 0]
drag, startPoint x: 502, startPoint y: 200, endPoint x: 524, endPoint y: 200, distance: 22.3
click at [524, 200] on span "Therefore, flightlessness and [MEDICAL_DATA] are correlated, and this is most e…" at bounding box center [528, 235] width 277 height 95
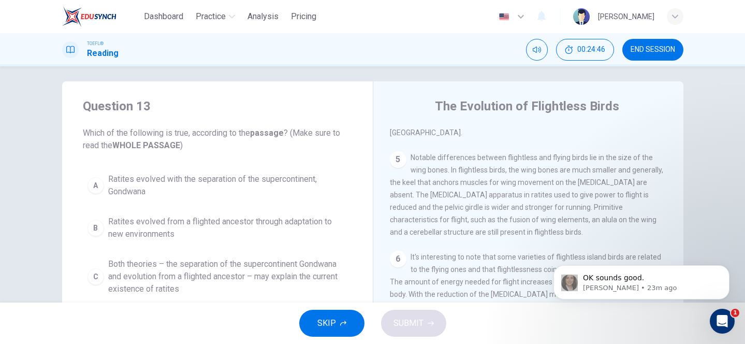
scroll to position [398, 0]
drag, startPoint x: 414, startPoint y: 231, endPoint x: 467, endPoint y: 245, distance: 55.0
click at [467, 245] on div "1 A ratite is any of a diverse group of large, flightless birds of the infracla…" at bounding box center [535, 276] width 291 height 298
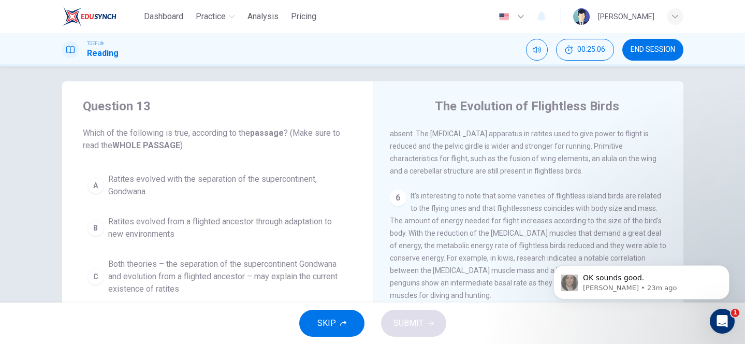
scroll to position [469, 0]
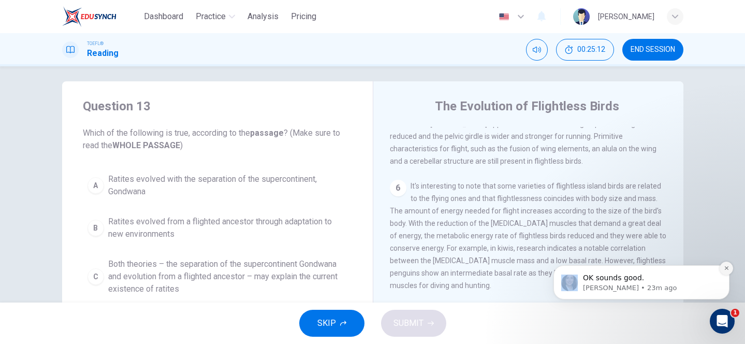
click at [727, 268] on icon "Dismiss notification" at bounding box center [726, 268] width 4 height 4
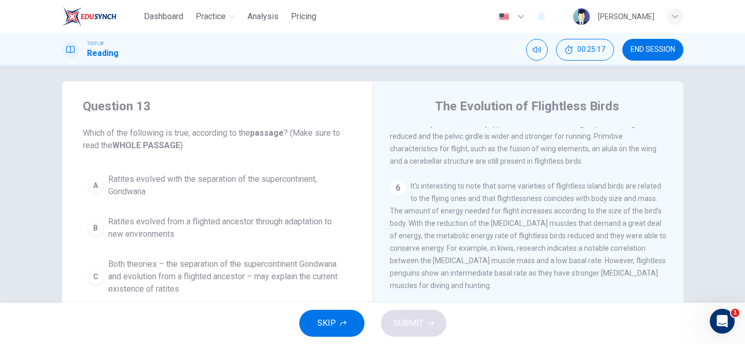
drag, startPoint x: 557, startPoint y: 264, endPoint x: 617, endPoint y: 282, distance: 62.6
click at [617, 282] on div "6 It's interesting to note that some varieties of flightless island birds are r…" at bounding box center [528, 236] width 277 height 112
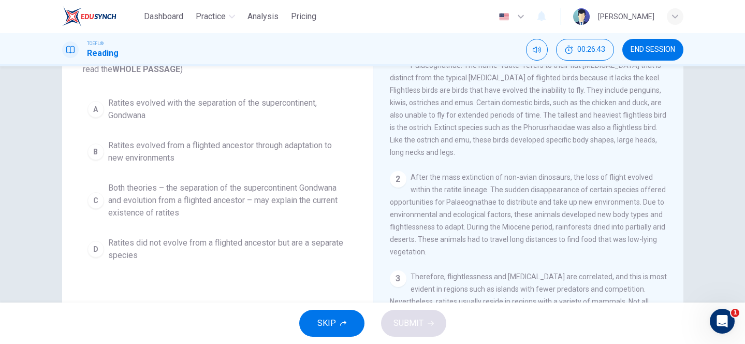
scroll to position [83, 0]
click at [96, 195] on div "C" at bounding box center [95, 199] width 17 height 17
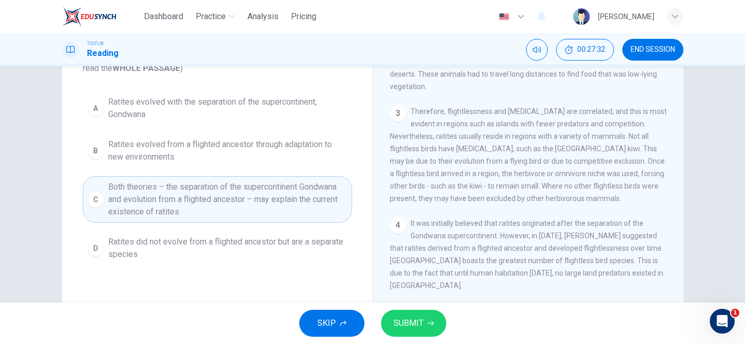
scroll to position [165, 0]
click at [406, 324] on span "SUBMIT" at bounding box center [408, 323] width 30 height 14
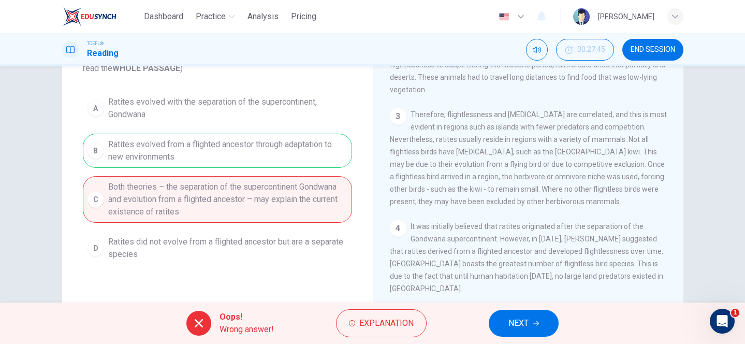
drag, startPoint x: 136, startPoint y: 144, endPoint x: 189, endPoint y: 145, distance: 53.3
click at [189, 145] on div "A Ratites evolved with the separation of the supercontinent, Gondwana B Ratites…" at bounding box center [217, 178] width 269 height 174
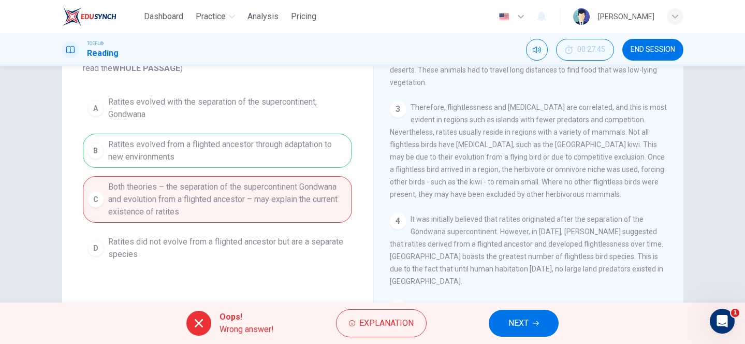
scroll to position [186, 0]
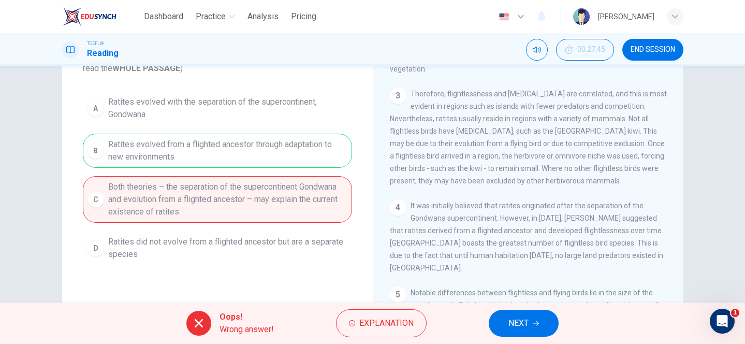
drag, startPoint x: 474, startPoint y: 215, endPoint x: 491, endPoint y: 215, distance: 17.6
click at [491, 215] on span "It was initially believed that ratites originated after the separation of the G…" at bounding box center [526, 236] width 273 height 70
drag, startPoint x: 484, startPoint y: 205, endPoint x: 536, endPoint y: 206, distance: 52.3
click at [536, 206] on span "It was initially believed that ratites originated after the separation of the G…" at bounding box center [526, 236] width 273 height 70
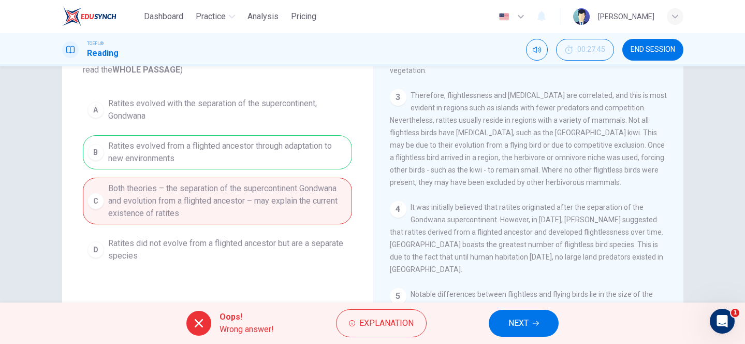
drag, startPoint x: 454, startPoint y: 232, endPoint x: 506, endPoint y: 230, distance: 51.8
click at [506, 230] on span "It was initially believed that ratites originated after the separation of the G…" at bounding box center [526, 238] width 273 height 70
click at [493, 235] on span "It was initially believed that ratites originated after the separation of the G…" at bounding box center [526, 238] width 273 height 70
click at [528, 322] on span "NEXT" at bounding box center [518, 323] width 20 height 14
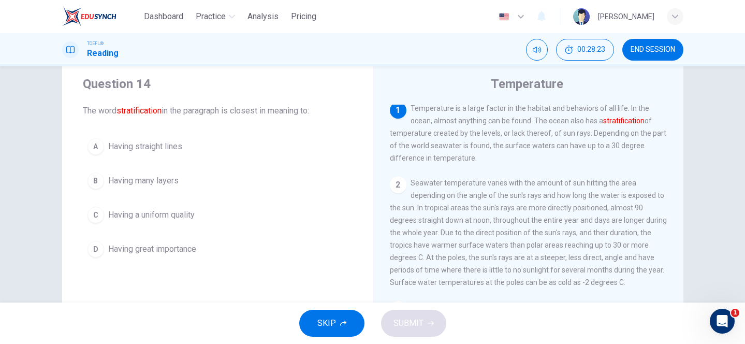
scroll to position [27, 0]
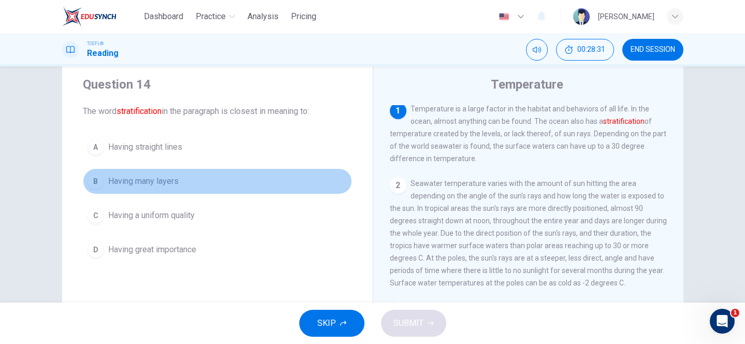
click at [101, 181] on div "B" at bounding box center [95, 181] width 17 height 17
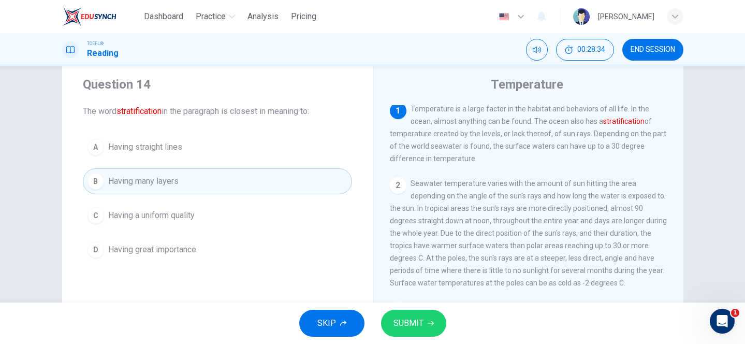
click at [425, 327] on button "SUBMIT" at bounding box center [413, 323] width 65 height 27
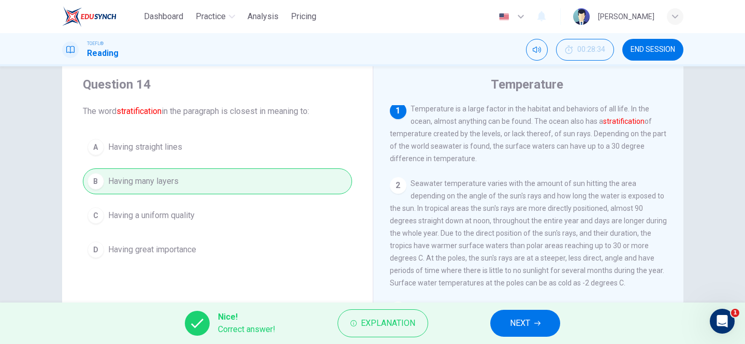
click at [535, 317] on button "NEXT" at bounding box center [525, 323] width 70 height 27
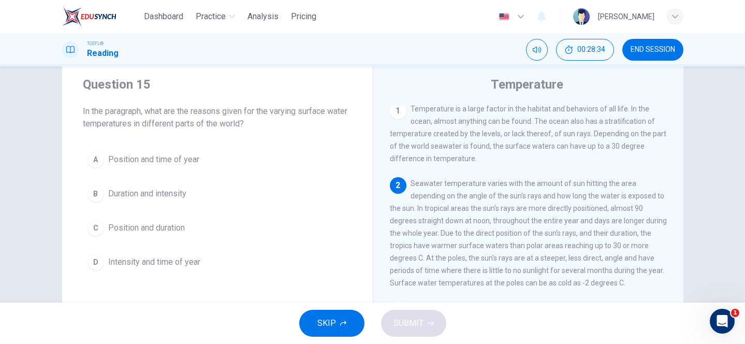
scroll to position [77, 0]
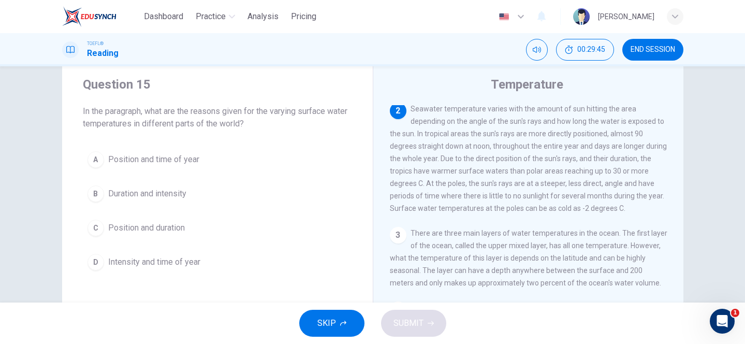
click at [169, 257] on span "Intensity and time of year" at bounding box center [154, 262] width 92 height 12
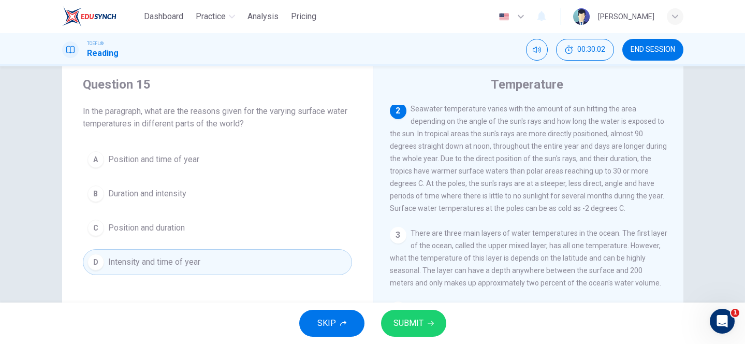
click at [559, 120] on span "Seawater temperature varies with the amount of sun hitting the area depending o…" at bounding box center [528, 159] width 277 height 108
drag, startPoint x: 457, startPoint y: 139, endPoint x: 484, endPoint y: 139, distance: 26.9
click at [483, 139] on span "Seawater temperature varies with the amount of sun hitting the area depending o…" at bounding box center [528, 159] width 277 height 108
click at [309, 168] on button "A Position and time of year" at bounding box center [217, 160] width 269 height 26
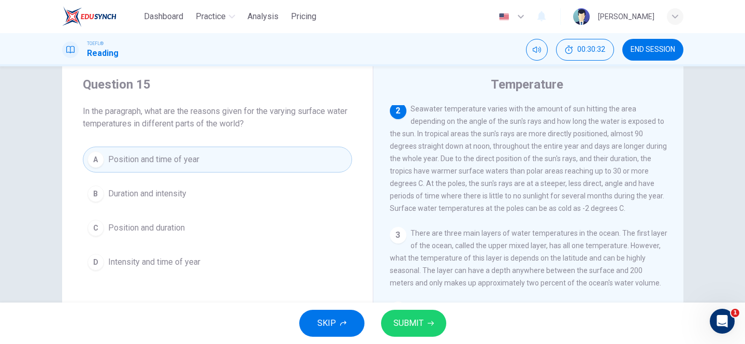
click at [187, 181] on button "B Duration and intensity" at bounding box center [217, 194] width 269 height 26
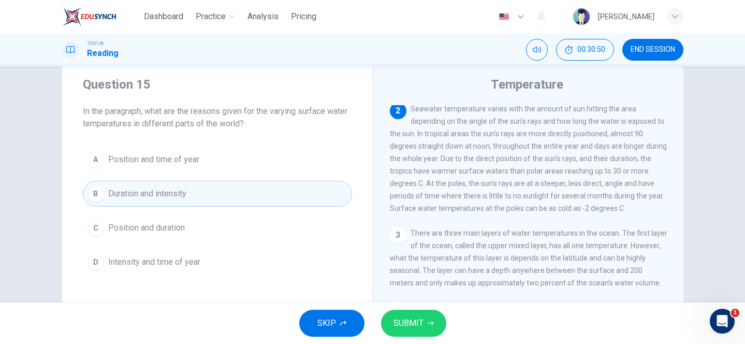
click at [416, 321] on span "SUBMIT" at bounding box center [408, 323] width 30 height 14
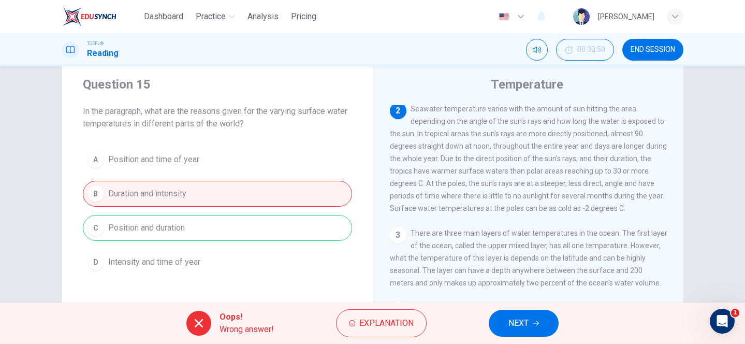
click at [518, 322] on span "NEXT" at bounding box center [518, 323] width 20 height 14
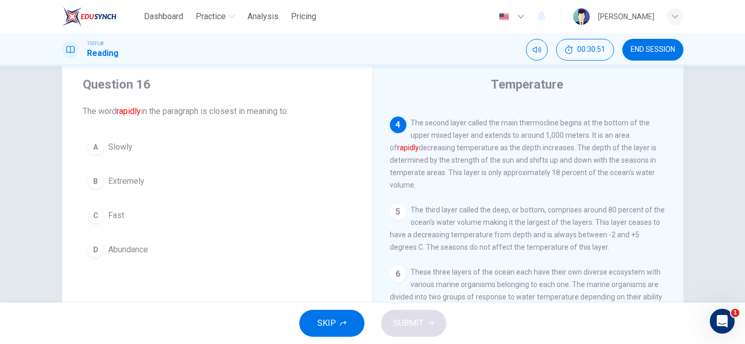
scroll to position [270, 0]
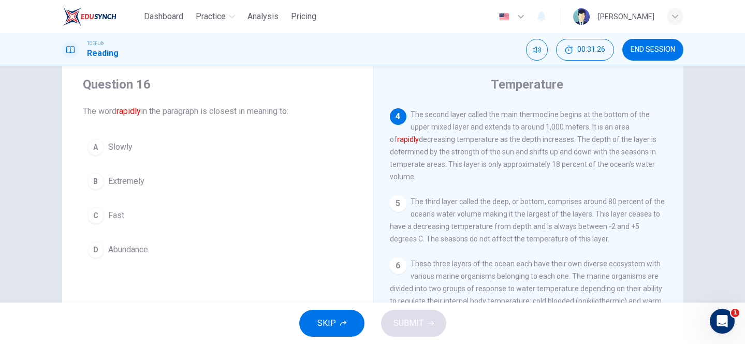
click at [95, 212] on div "C" at bounding box center [95, 215] width 17 height 17
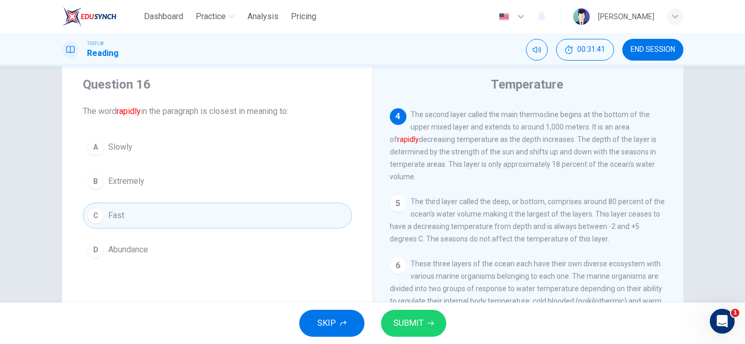
click at [420, 319] on span "SUBMIT" at bounding box center [408, 323] width 30 height 14
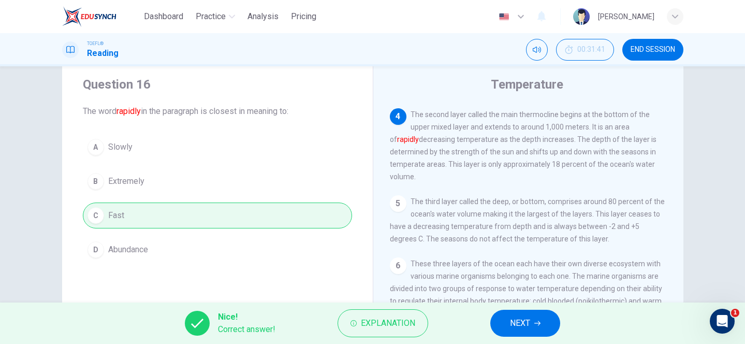
click at [522, 329] on span "NEXT" at bounding box center [520, 323] width 20 height 14
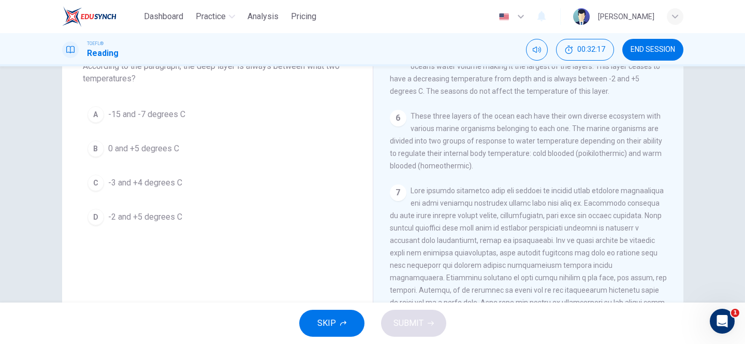
scroll to position [76, 0]
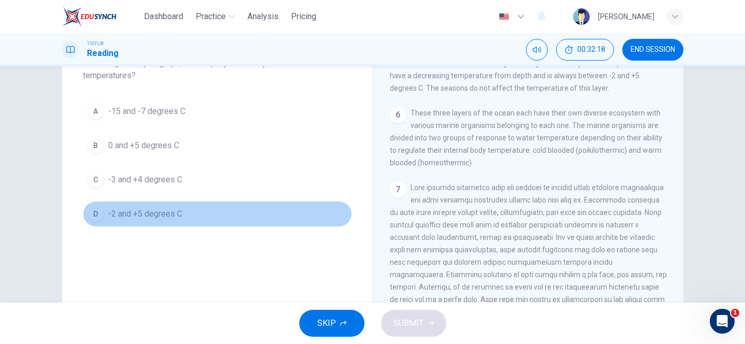
click at [138, 213] on span "-2 and +5 degrees C" at bounding box center [145, 214] width 74 height 12
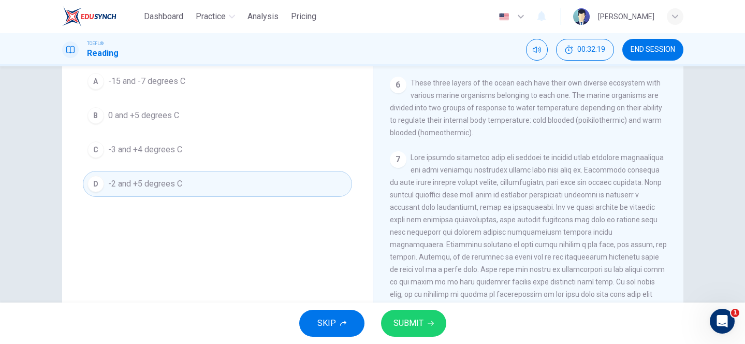
scroll to position [108, 0]
click at [416, 318] on span "SUBMIT" at bounding box center [408, 323] width 30 height 14
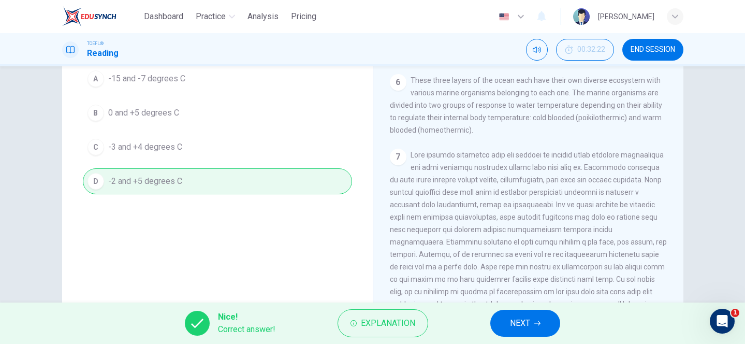
click at [540, 331] on button "NEXT" at bounding box center [525, 323] width 70 height 27
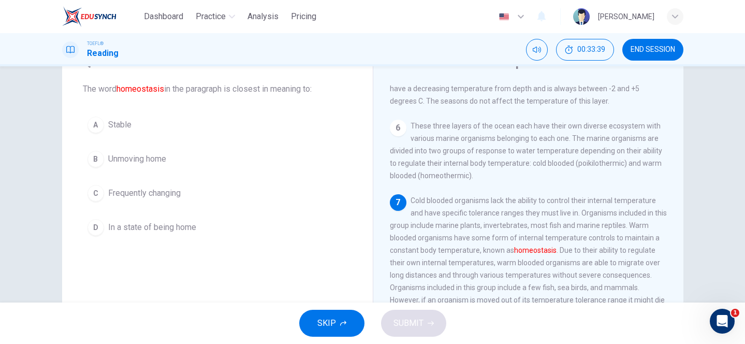
scroll to position [51, 0]
drag, startPoint x: 97, startPoint y: 83, endPoint x: 431, endPoint y: 190, distance: 351.2
click at [415, 178] on div "Question 18 The word homeostasis in the paragraph is closest in meaning to: A S…" at bounding box center [372, 216] width 621 height 360
click at [140, 188] on span "Frequently changing" at bounding box center [144, 192] width 72 height 12
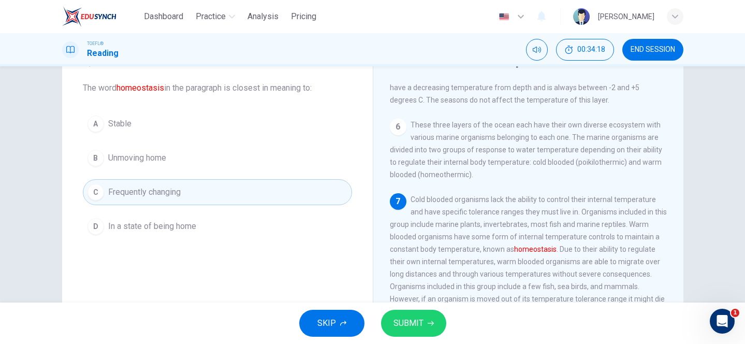
click at [172, 125] on button "A Stable" at bounding box center [217, 124] width 269 height 26
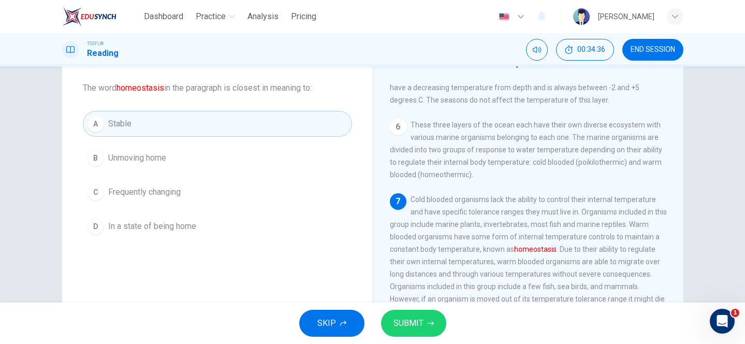
click at [422, 317] on button "SUBMIT" at bounding box center [413, 323] width 65 height 27
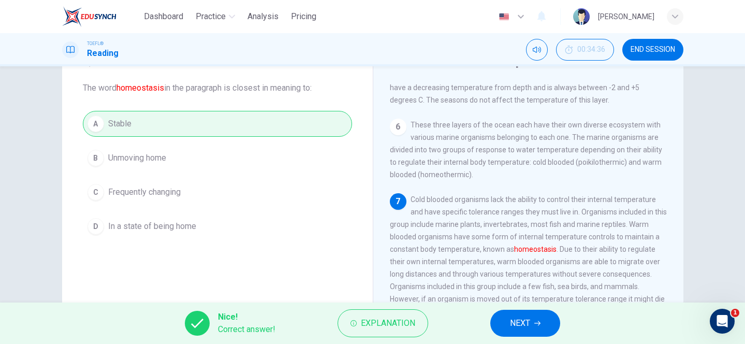
click at [551, 315] on button "NEXT" at bounding box center [525, 323] width 70 height 27
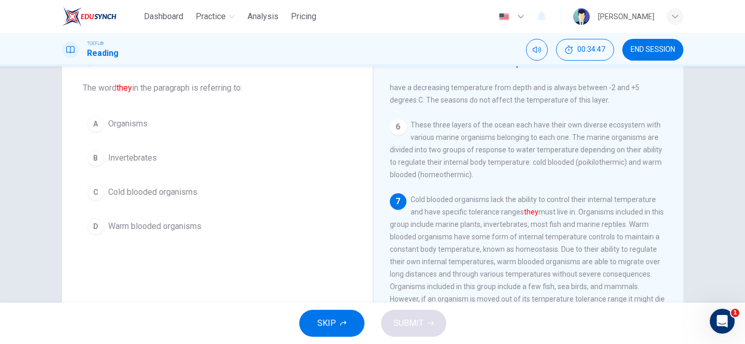
click at [126, 116] on button "A Organisms" at bounding box center [217, 124] width 269 height 26
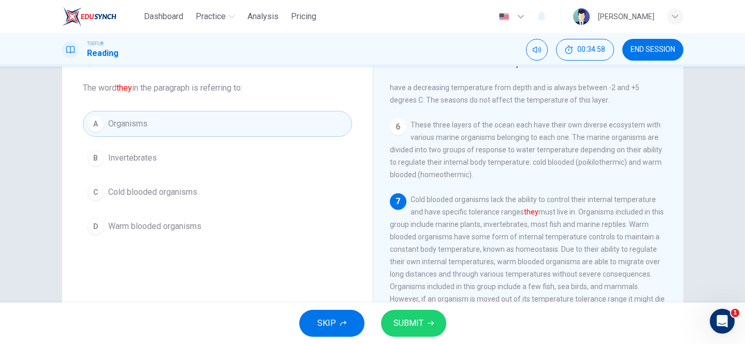
click at [183, 196] on span "Cold blooded organisms" at bounding box center [152, 192] width 89 height 12
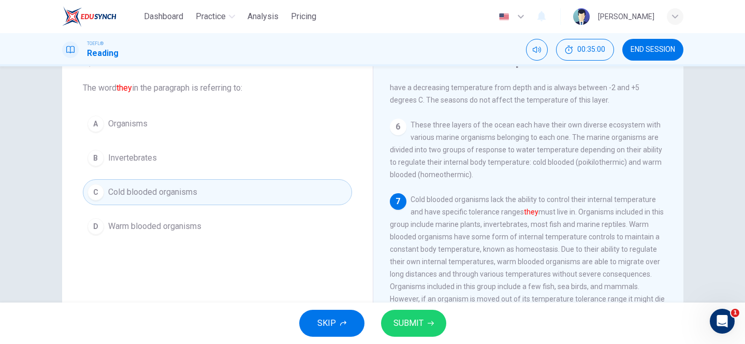
click at [419, 322] on span "SUBMIT" at bounding box center [408, 323] width 30 height 14
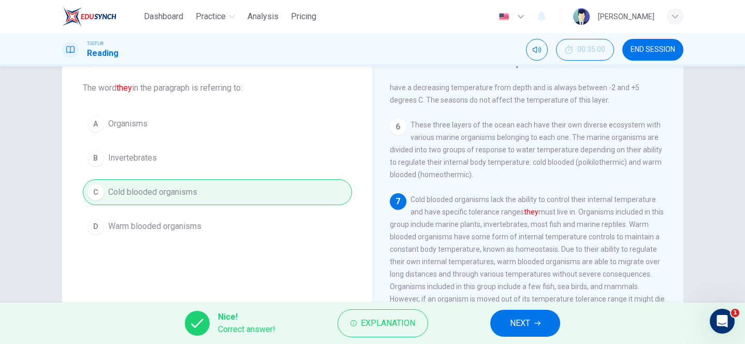
click at [527, 317] on span "NEXT" at bounding box center [520, 323] width 20 height 14
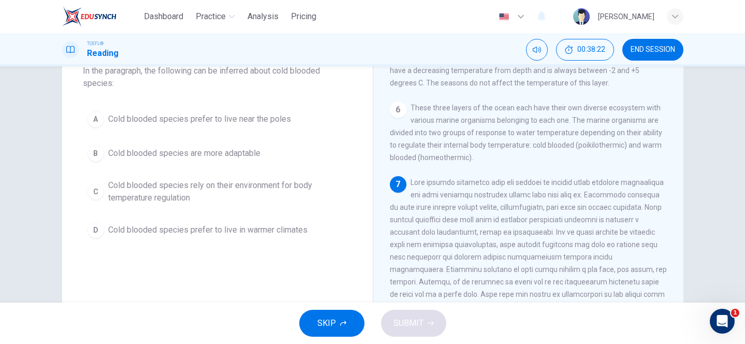
scroll to position [58, 0]
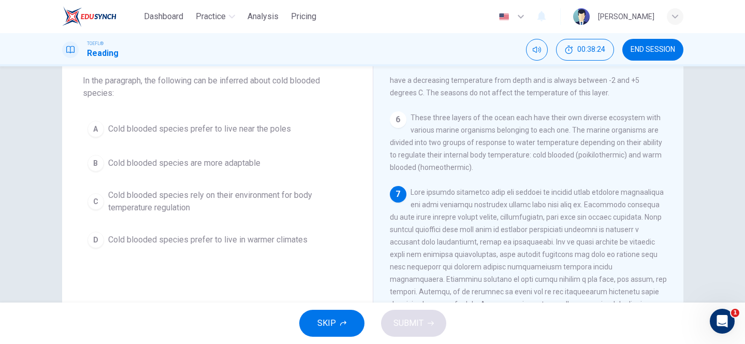
click at [173, 196] on span "Cold blooded species rely on their environment for body temperature regulation" at bounding box center [227, 201] width 239 height 25
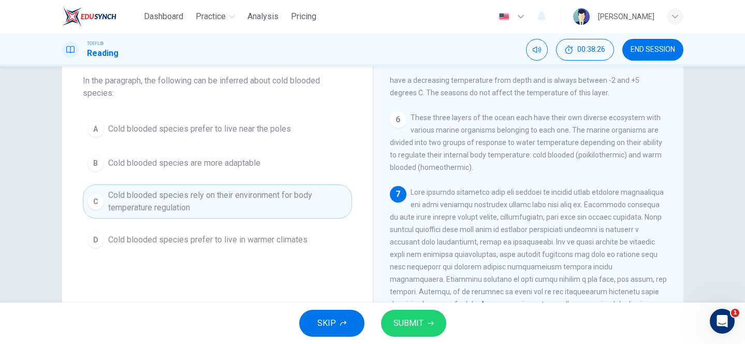
click at [419, 311] on button "SUBMIT" at bounding box center [413, 323] width 65 height 27
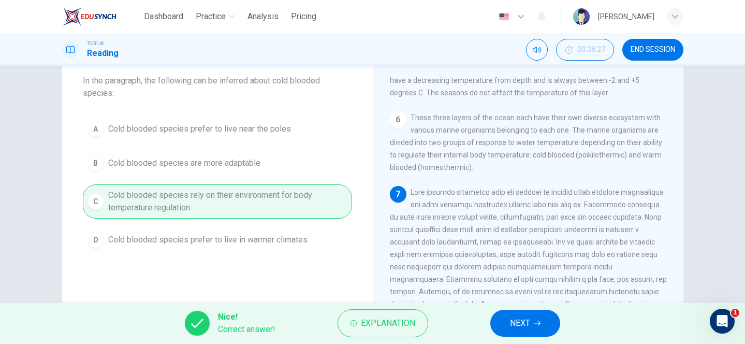
click at [522, 328] on span "NEXT" at bounding box center [520, 323] width 20 height 14
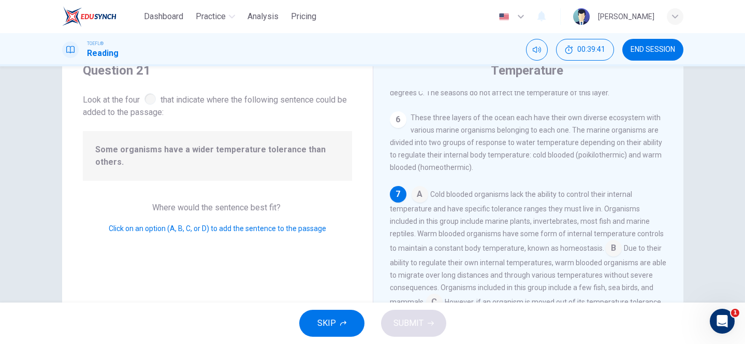
scroll to position [43, 0]
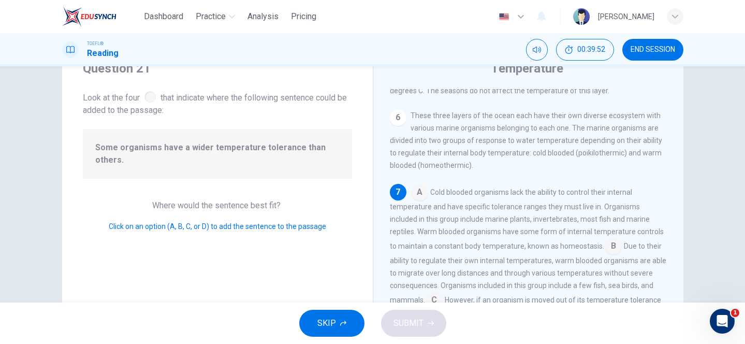
click at [605, 247] on input at bounding box center [613, 247] width 17 height 17
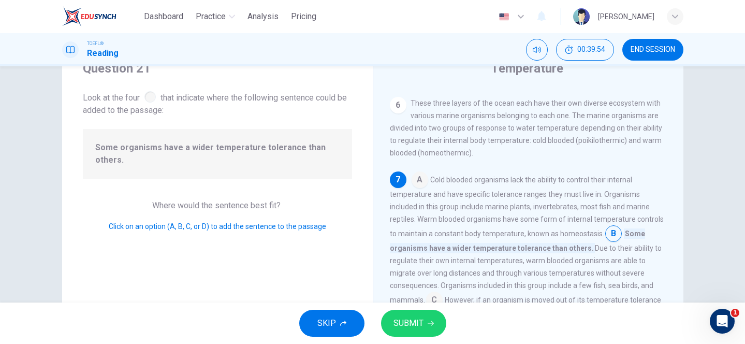
scroll to position [59, 0]
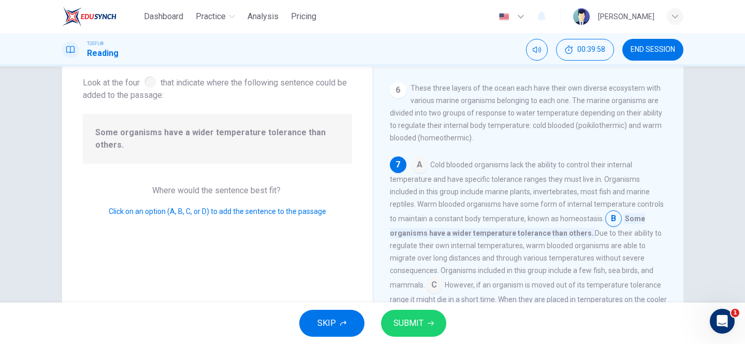
click at [443, 277] on input at bounding box center [434, 285] width 17 height 17
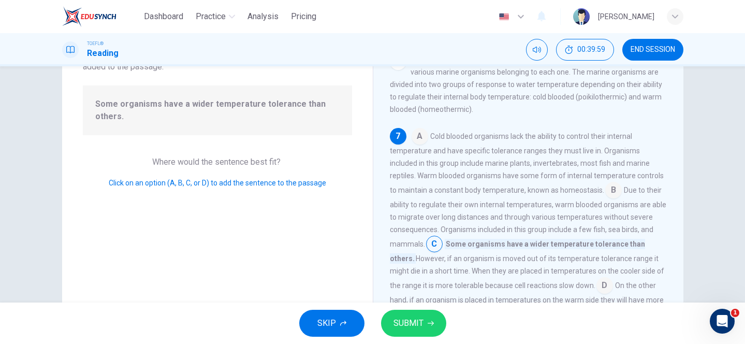
scroll to position [89, 0]
click at [417, 315] on button "SUBMIT" at bounding box center [413, 323] width 65 height 27
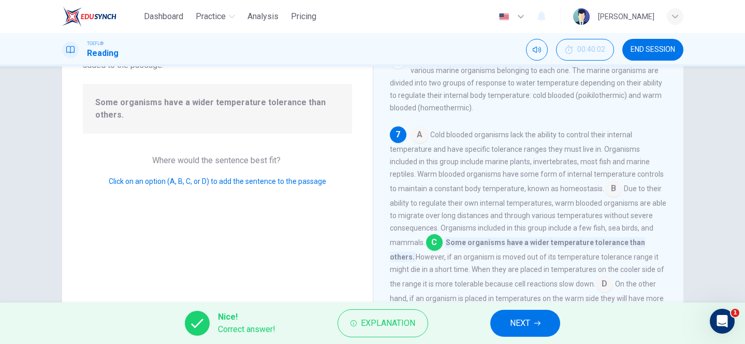
click at [526, 324] on span "NEXT" at bounding box center [520, 323] width 20 height 14
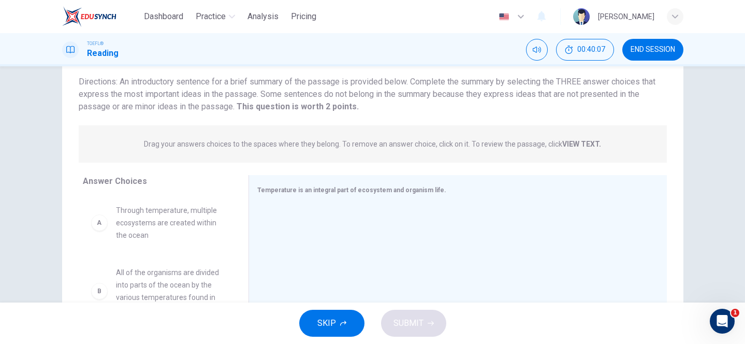
scroll to position [69, 0]
drag, startPoint x: 193, startPoint y: 149, endPoint x: 327, endPoint y: 146, distance: 133.6
click at [327, 146] on span "Drag your answers choices to the spaces where they belong. To remove an answer …" at bounding box center [372, 145] width 457 height 12
drag, startPoint x: 326, startPoint y: 146, endPoint x: 443, endPoint y: 147, distance: 117.0
click at [443, 146] on p "Drag your answers choices to the spaces where they belong. To remove an answer …" at bounding box center [372, 145] width 457 height 8
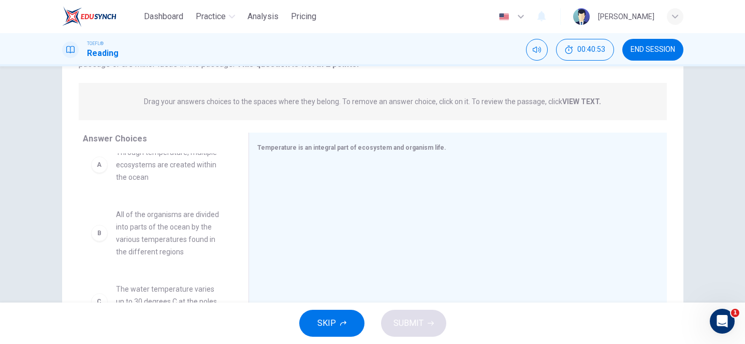
scroll to position [0, 0]
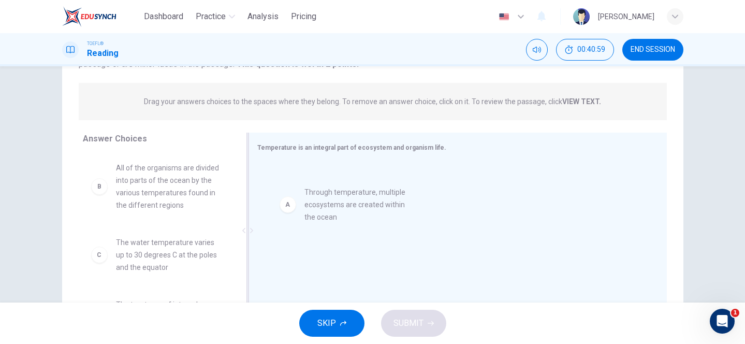
drag, startPoint x: 105, startPoint y: 179, endPoint x: 295, endPoint y: 202, distance: 191.4
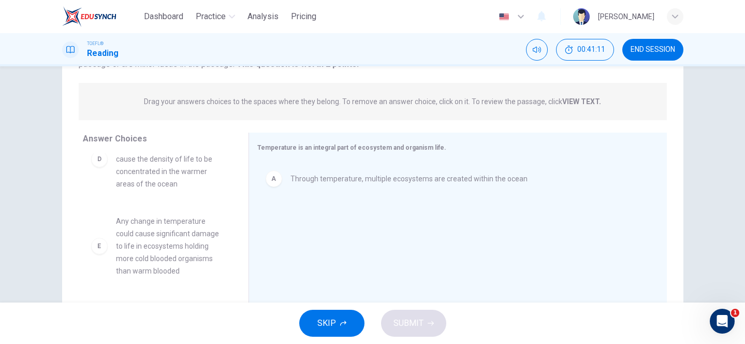
scroll to position [169, 0]
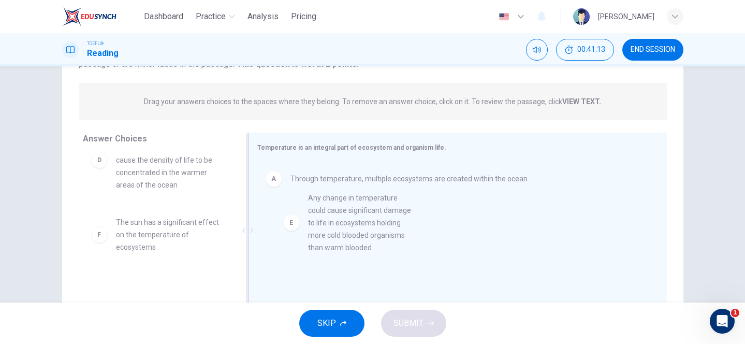
drag, startPoint x: 158, startPoint y: 244, endPoint x: 356, endPoint y: 220, distance: 199.7
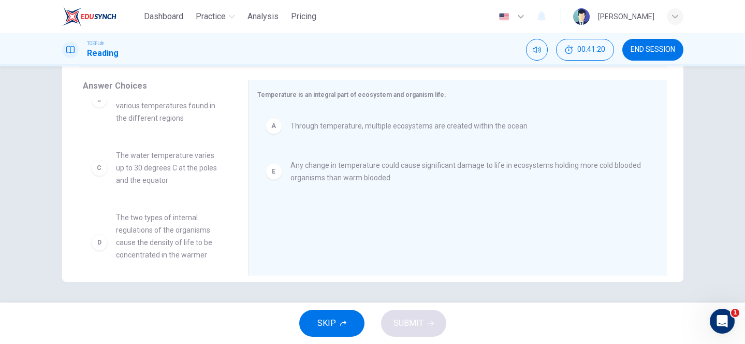
scroll to position [0, 0]
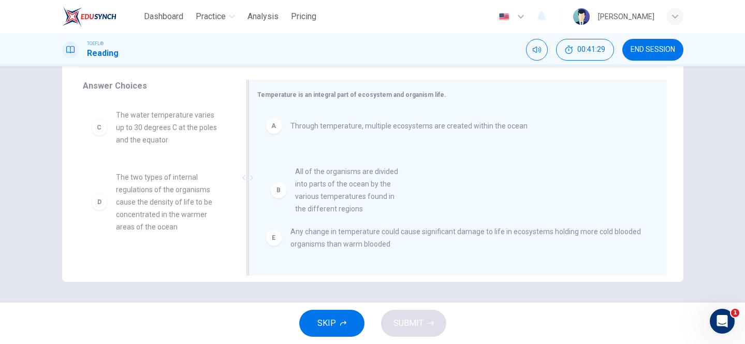
drag, startPoint x: 153, startPoint y: 152, endPoint x: 370, endPoint y: 209, distance: 224.3
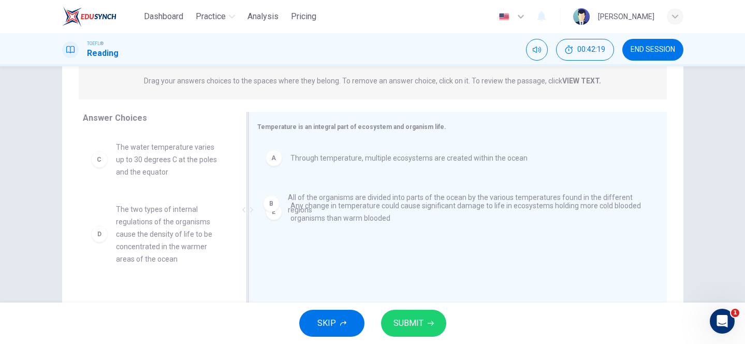
drag, startPoint x: 275, startPoint y: 208, endPoint x: 269, endPoint y: 208, distance: 5.7
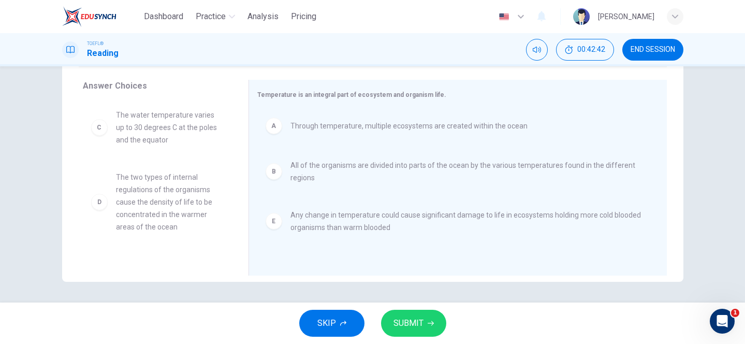
click at [419, 325] on span "SUBMIT" at bounding box center [408, 323] width 30 height 14
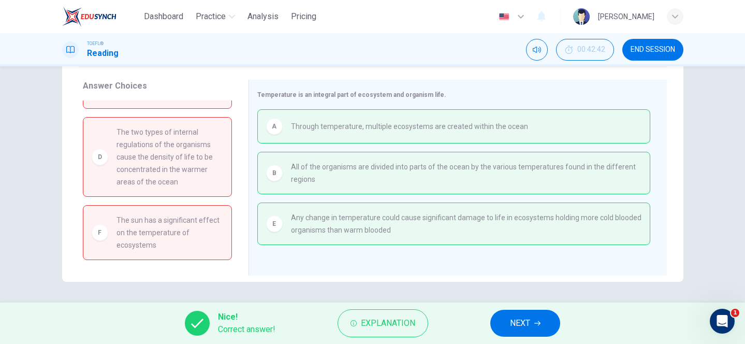
scroll to position [12, 0]
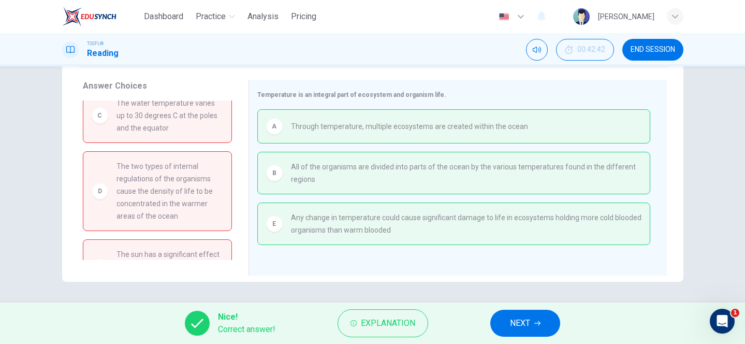
click at [527, 325] on span "NEXT" at bounding box center [520, 323] width 20 height 14
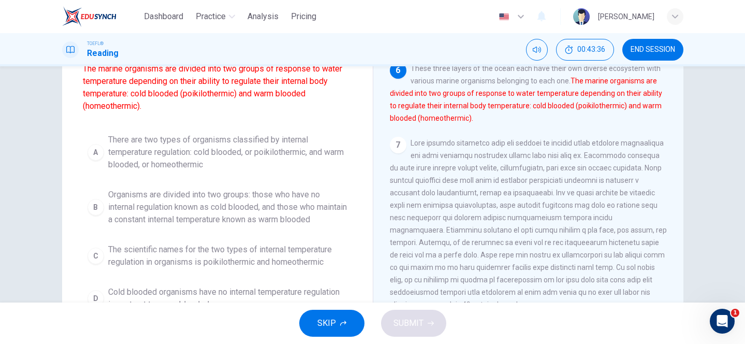
scroll to position [74, 0]
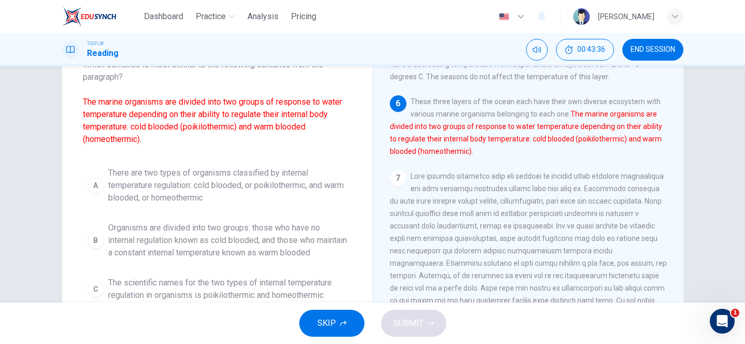
click at [205, 182] on span "There are two types of organisms classified by internal temperature regulation:…" at bounding box center [227, 185] width 239 height 37
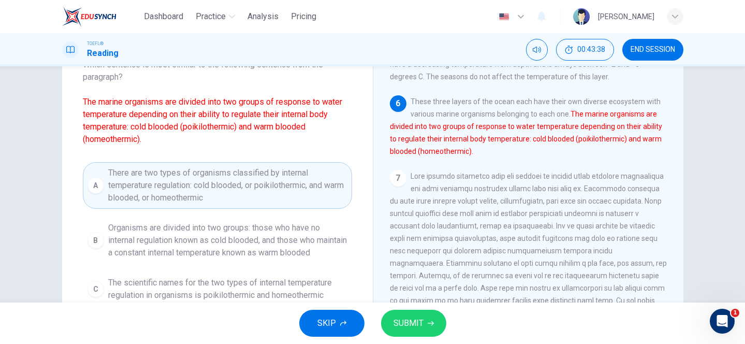
click at [405, 328] on span "SUBMIT" at bounding box center [408, 323] width 30 height 14
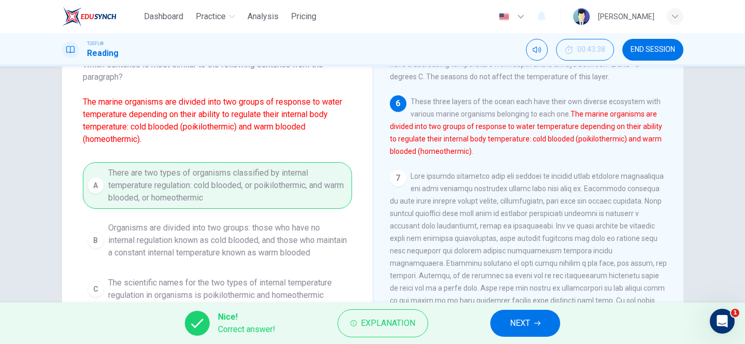
click at [528, 326] on span "NEXT" at bounding box center [520, 323] width 20 height 14
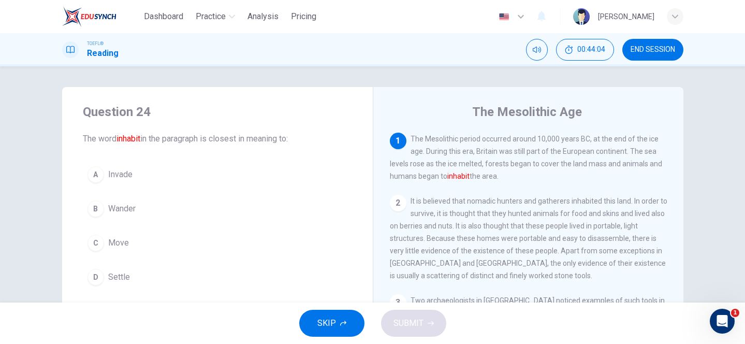
scroll to position [18, 0]
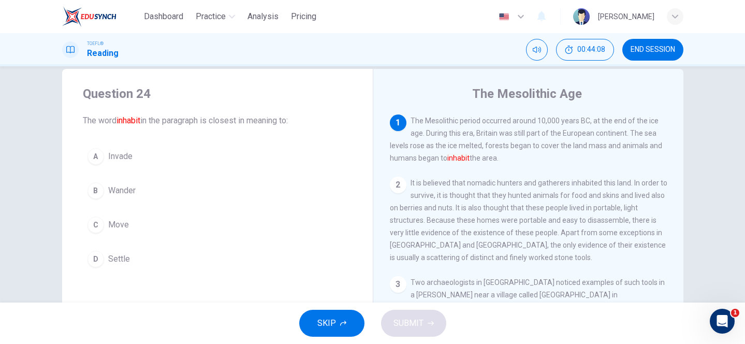
click at [96, 260] on div "D" at bounding box center [95, 259] width 17 height 17
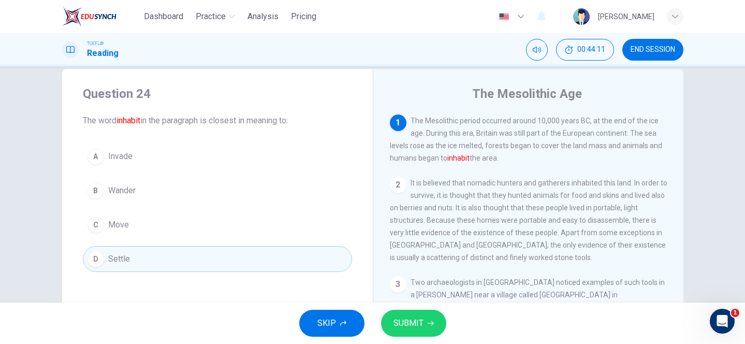
click at [413, 322] on span "SUBMIT" at bounding box center [408, 323] width 30 height 14
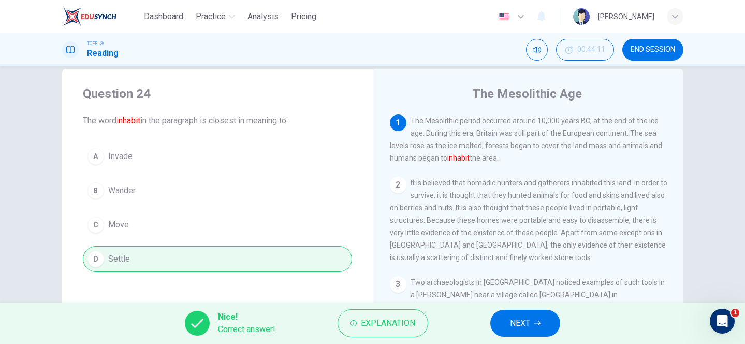
click at [530, 329] on span "NEXT" at bounding box center [520, 323] width 20 height 14
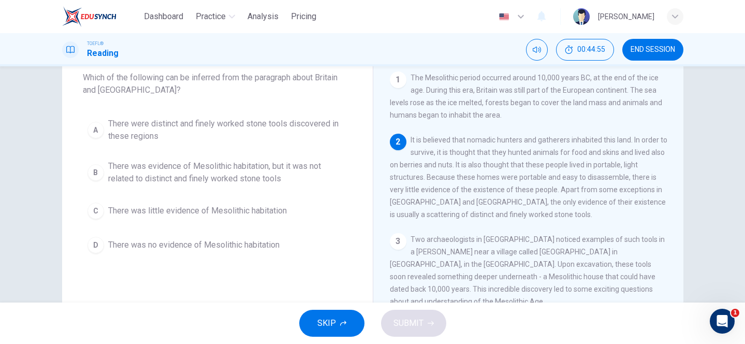
scroll to position [57, 0]
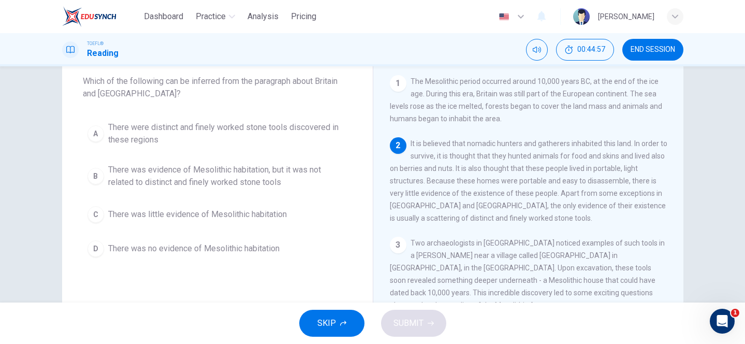
click at [194, 134] on span "There were distinct and finely worked stone tools discovered in these regions" at bounding box center [227, 133] width 239 height 25
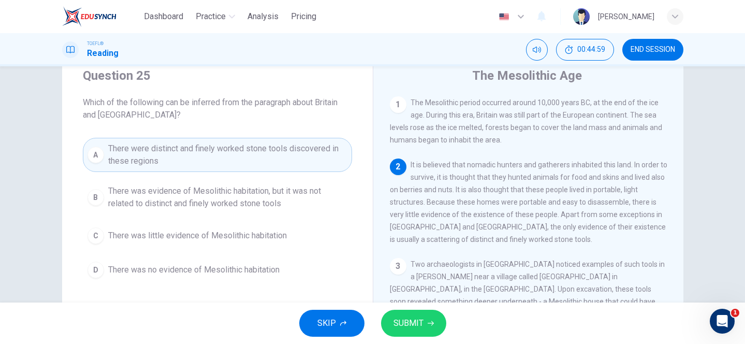
scroll to position [39, 0]
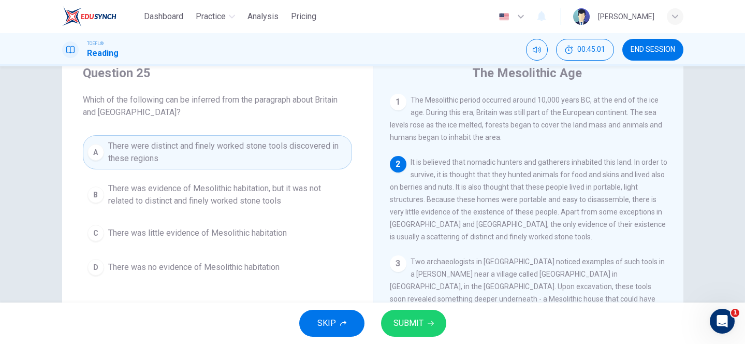
click at [397, 326] on span "SUBMIT" at bounding box center [408, 323] width 30 height 14
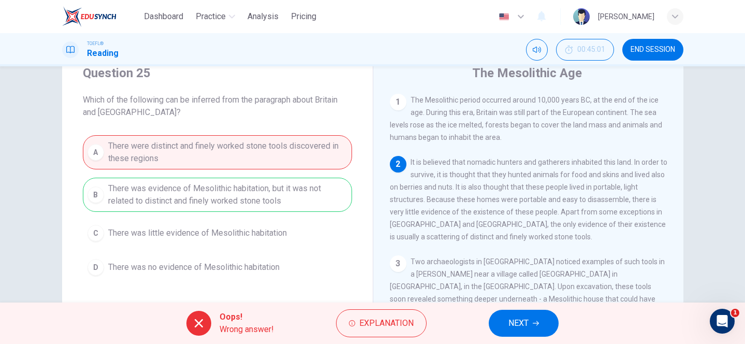
click at [115, 201] on div "A There were distinct and finely worked stone tools discovered in these regions…" at bounding box center [217, 207] width 269 height 145
click at [514, 319] on span "NEXT" at bounding box center [518, 323] width 20 height 14
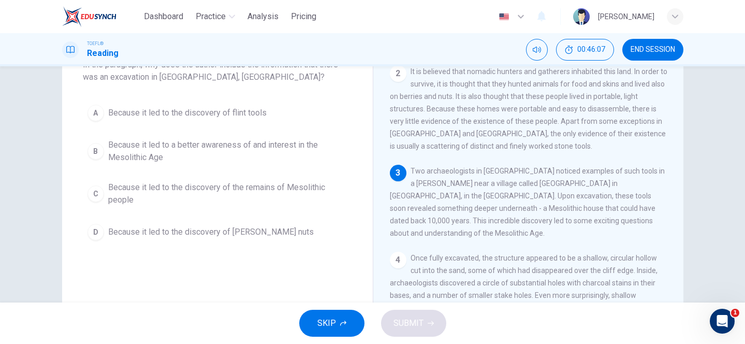
scroll to position [72, 0]
click at [119, 193] on span "Because it led to the discovery of the remains of Mesolithic people" at bounding box center [227, 195] width 239 height 25
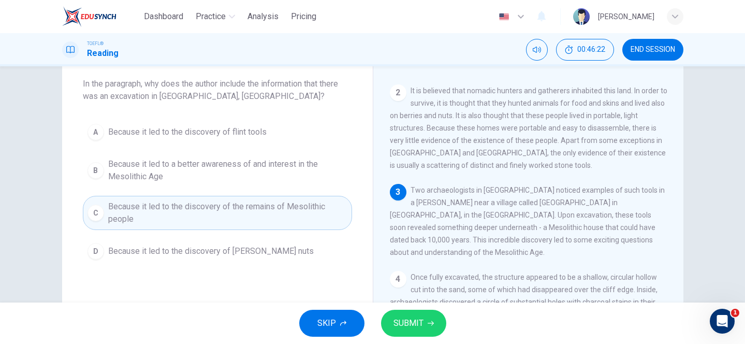
scroll to position [54, 0]
click at [411, 323] on span "SUBMIT" at bounding box center [408, 323] width 30 height 14
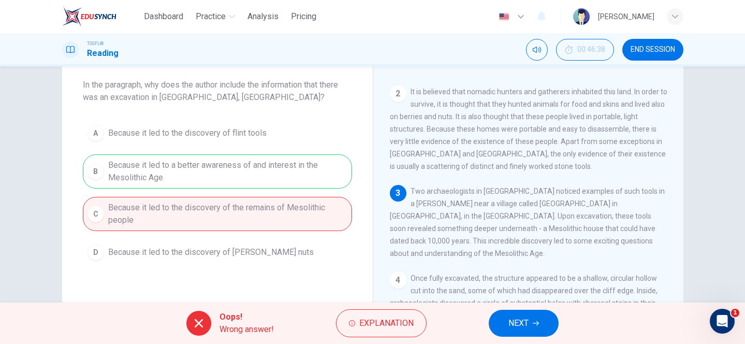
click at [675, 18] on icon "button" at bounding box center [675, 16] width 6 height 4
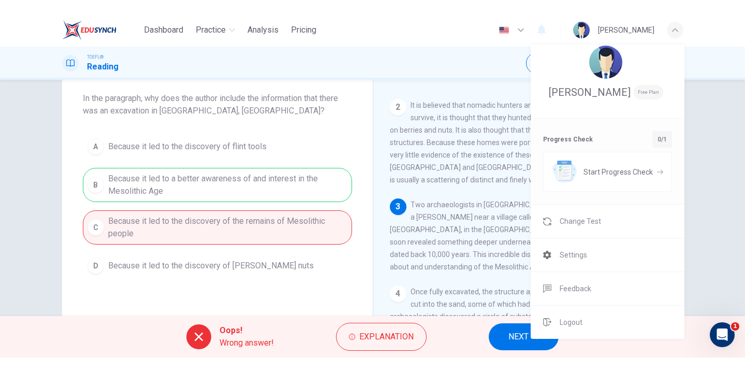
scroll to position [0, 0]
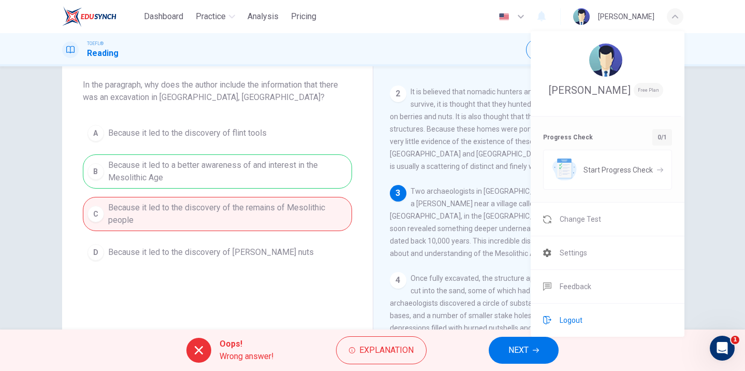
click at [578, 326] on li "Logout" at bounding box center [608, 319] width 154 height 33
